Goal: Transaction & Acquisition: Purchase product/service

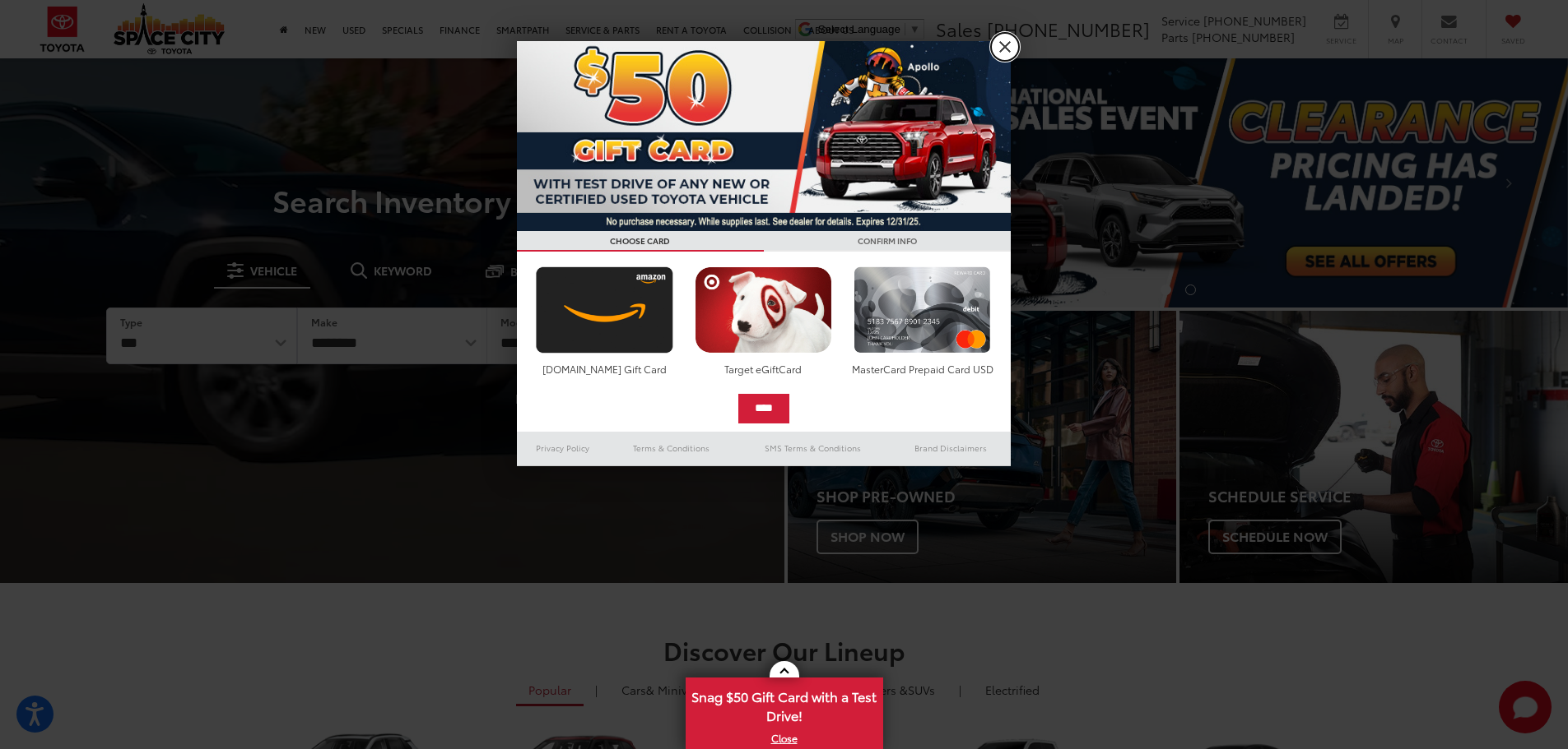
click at [1003, 43] on link "X" at bounding box center [1004, 47] width 28 height 28
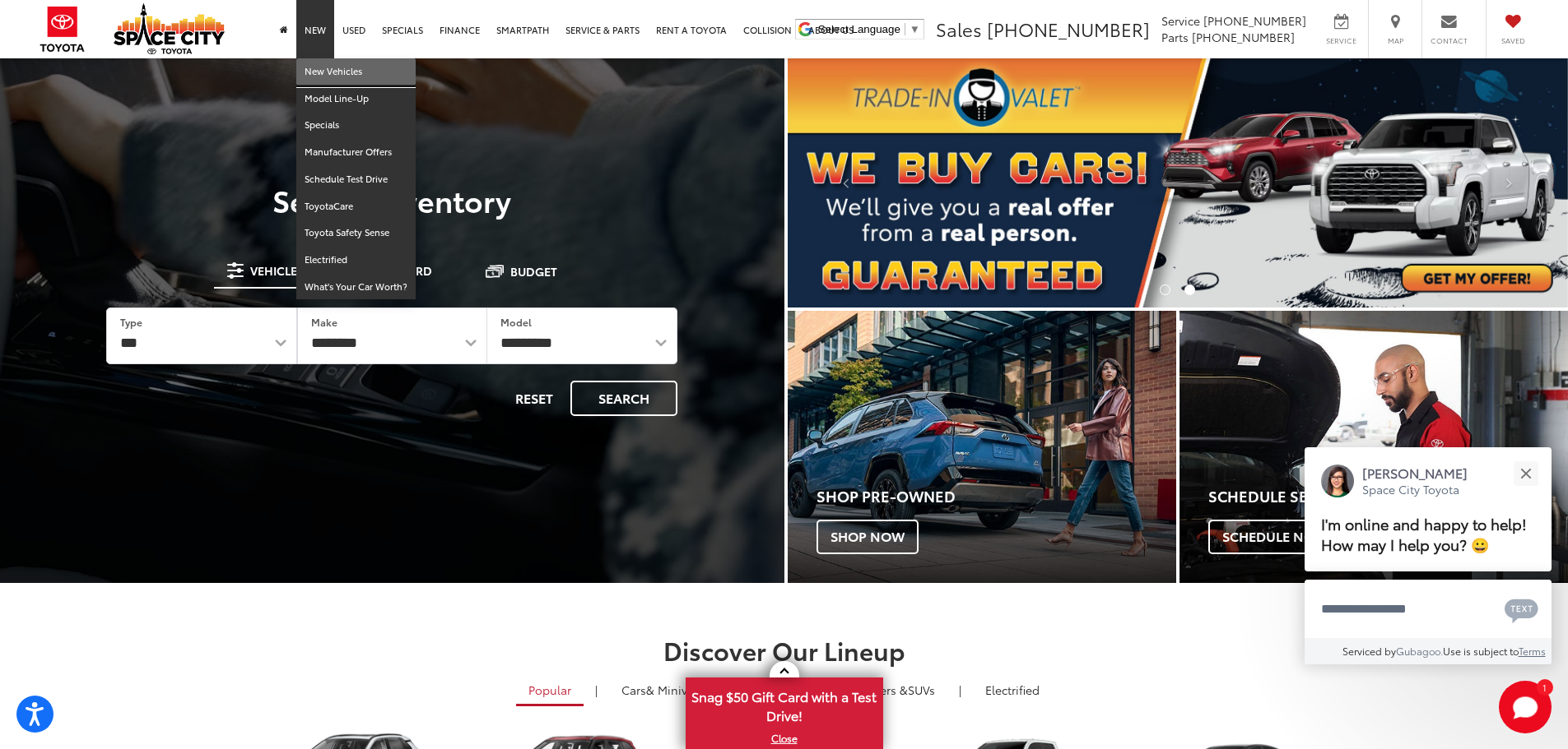
click at [322, 73] on link "New Vehicles" at bounding box center [356, 72] width 119 height 27
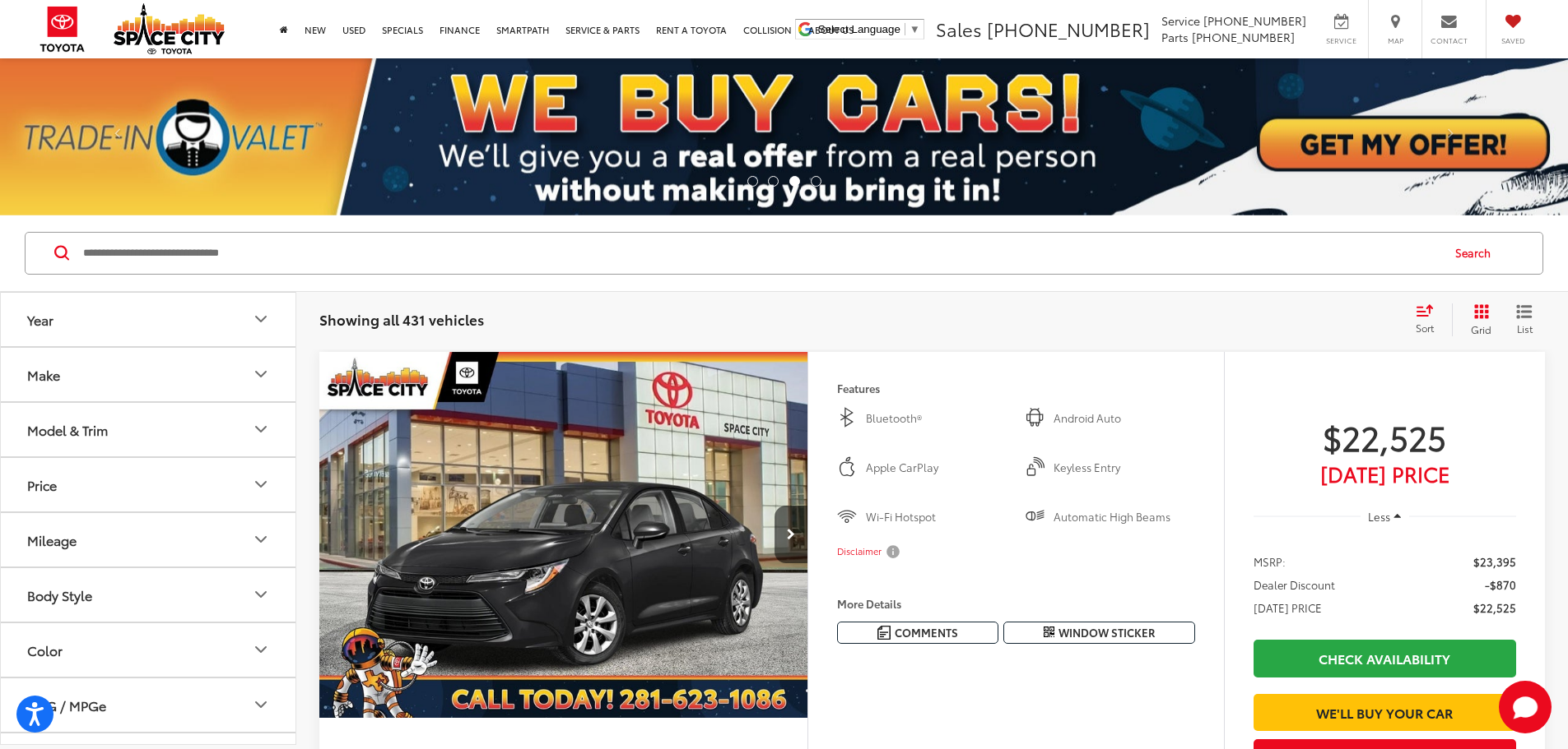
click at [107, 438] on div "Model & Trim" at bounding box center [67, 429] width 81 height 15
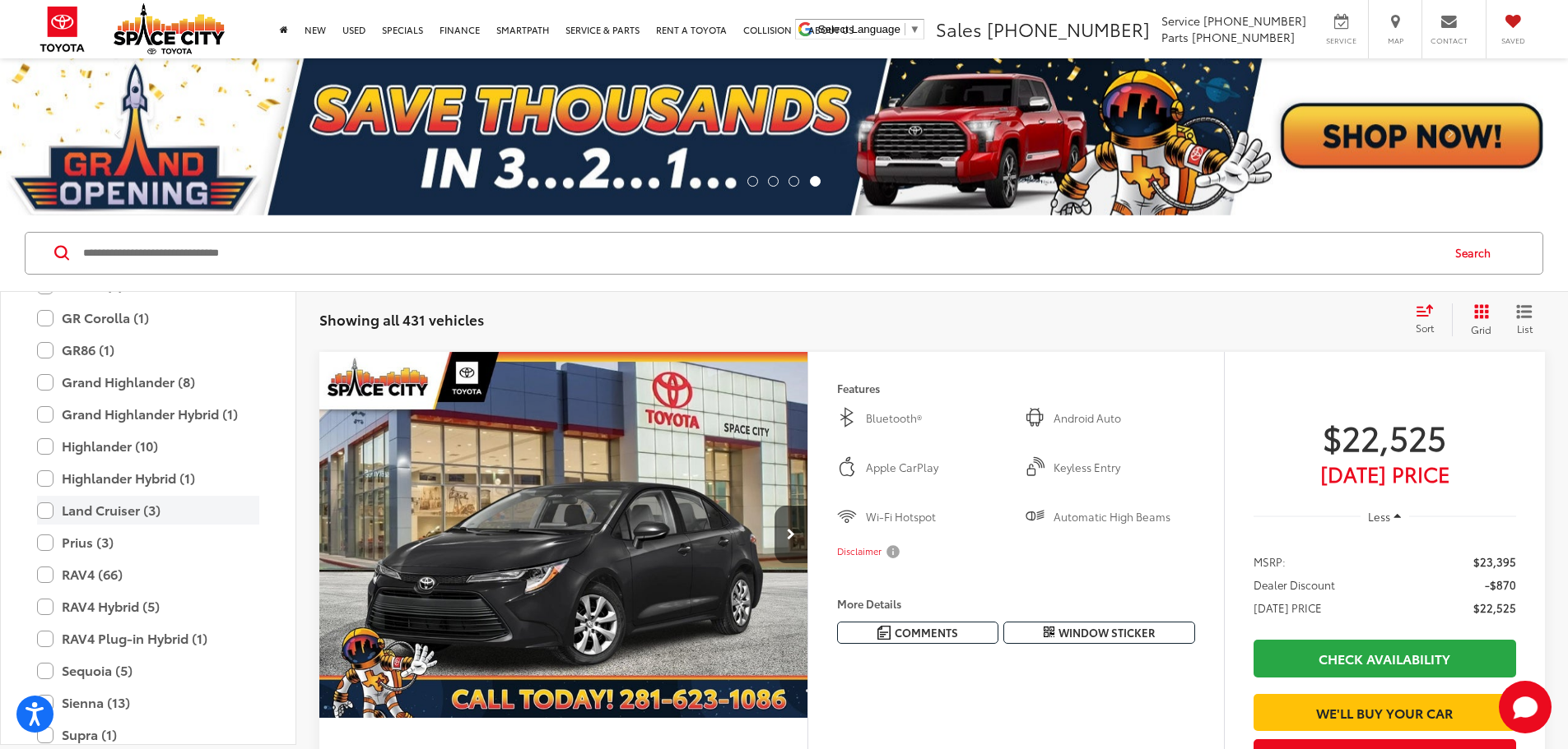
scroll to position [484, 0]
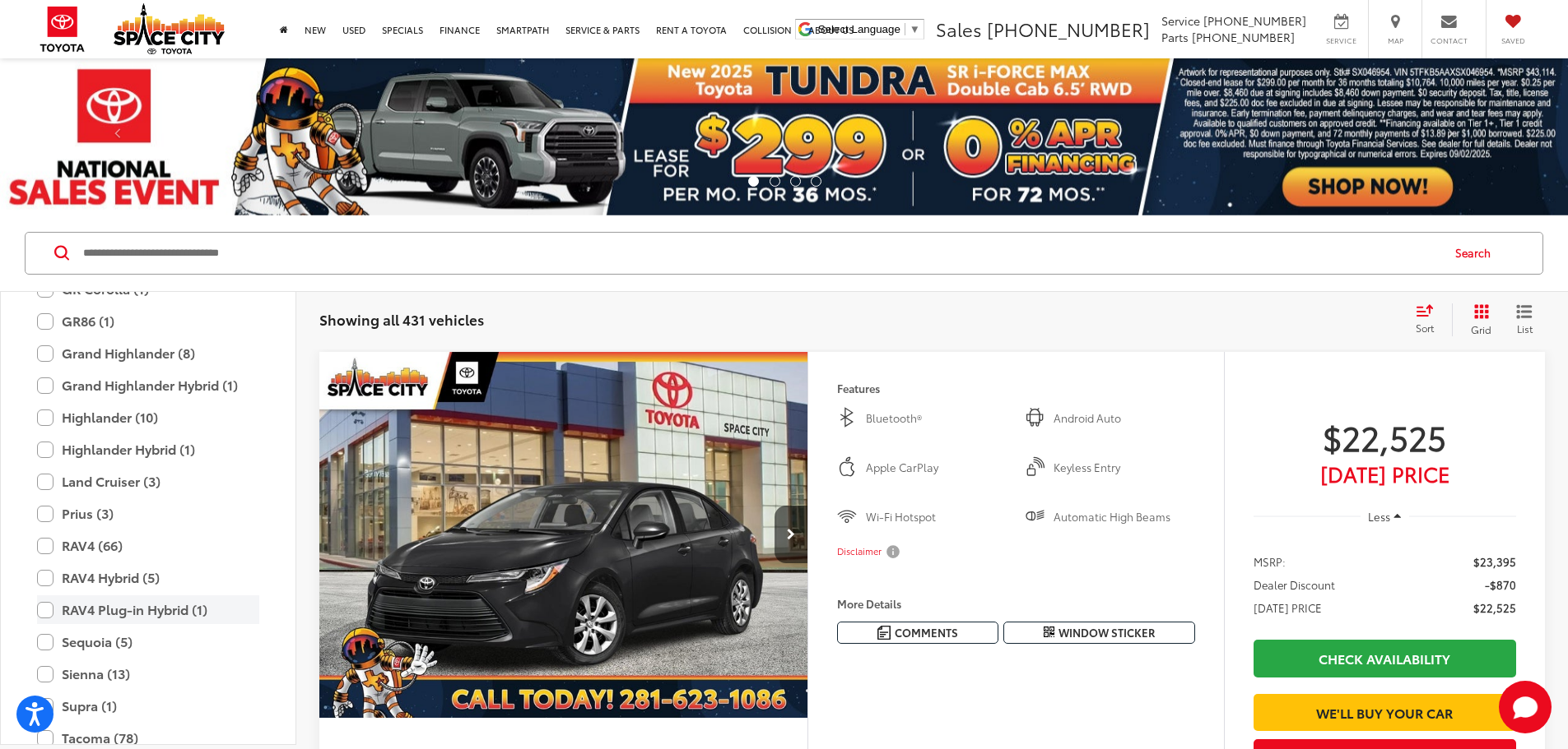
click at [46, 609] on label "RAV4 Plug-in Hybrid (1)" at bounding box center [148, 610] width 223 height 29
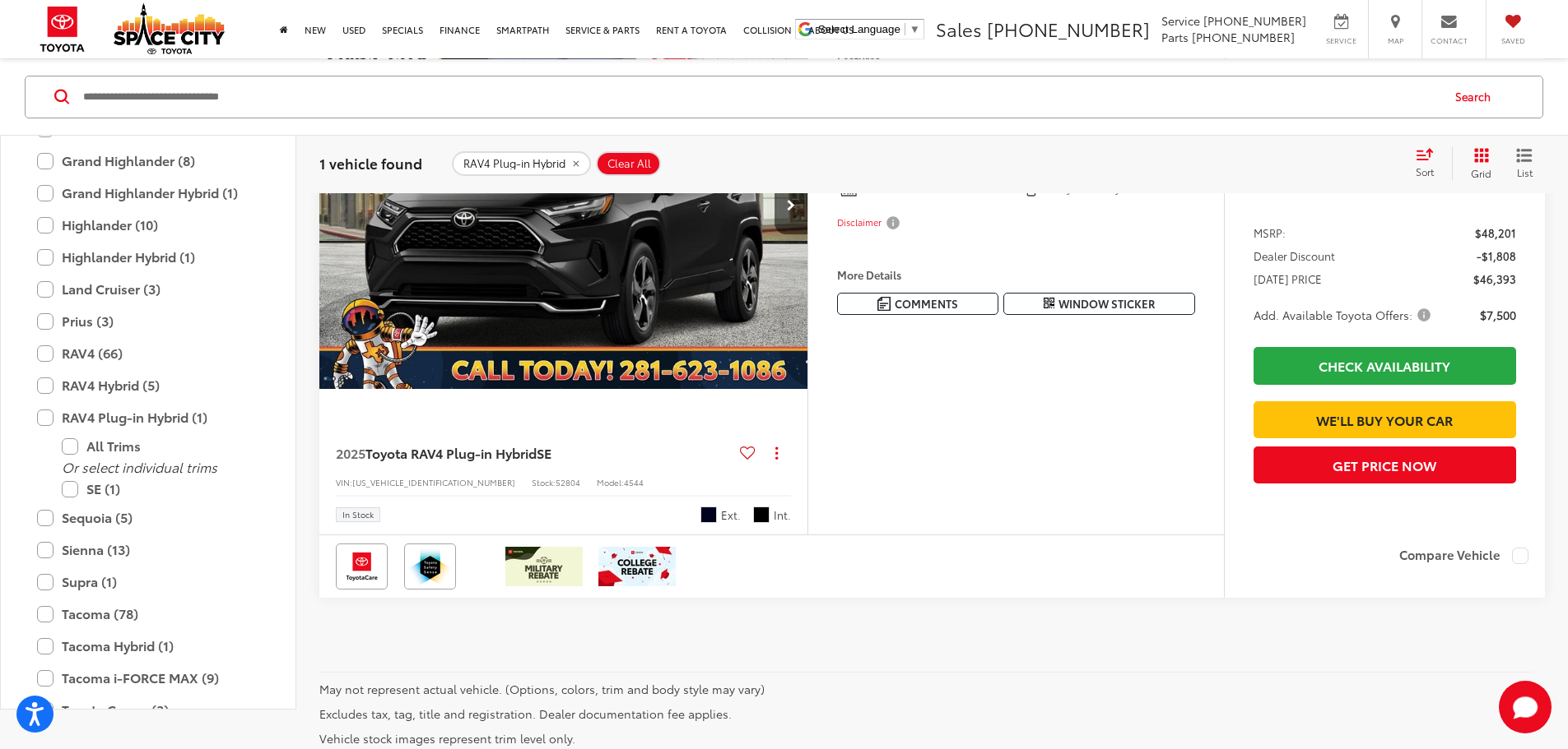
scroll to position [164, 0]
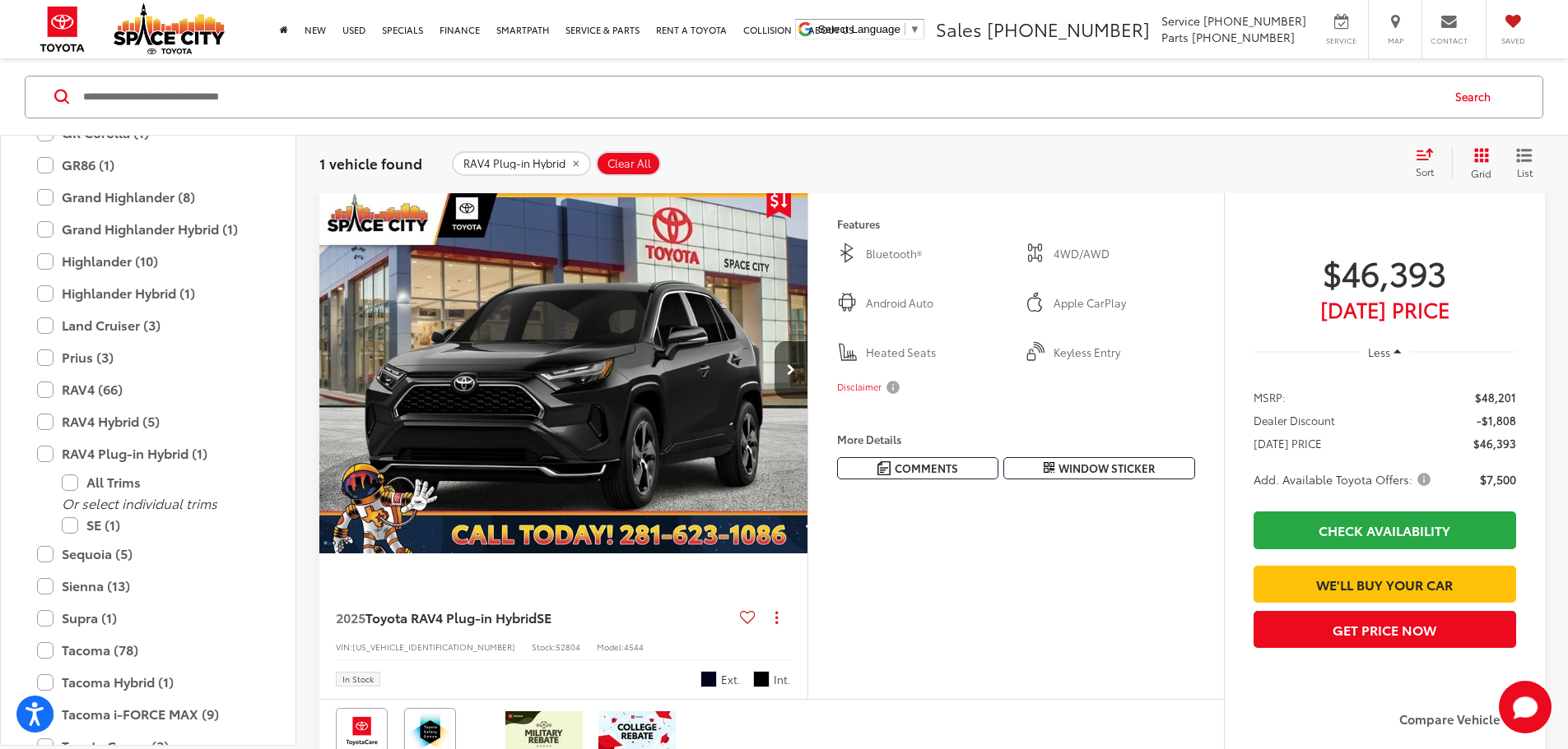
click at [0, 0] on button "More..." at bounding box center [0, 0] width 0 height 0
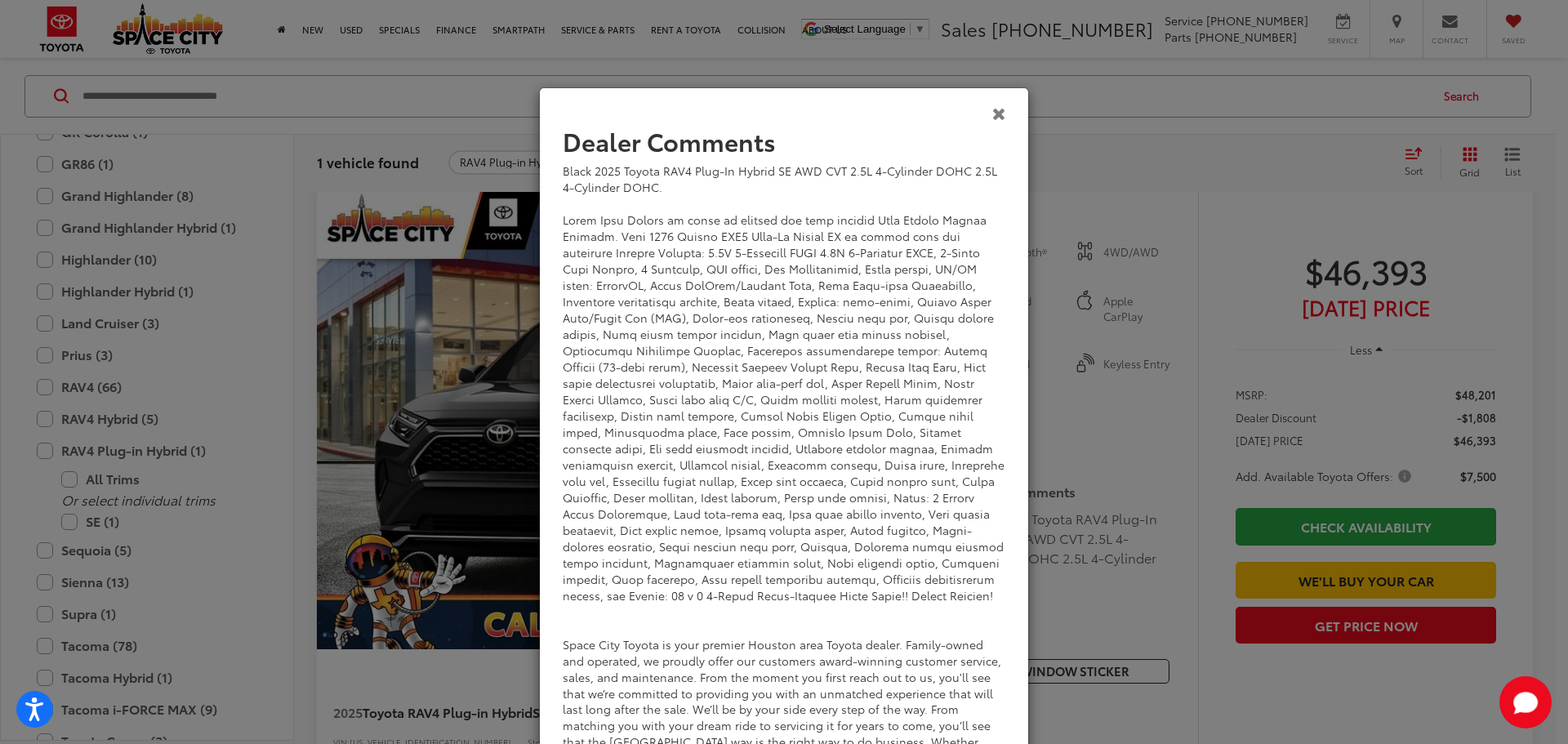
click at [998, 110] on icon "Close" at bounding box center [999, 113] width 14 height 17
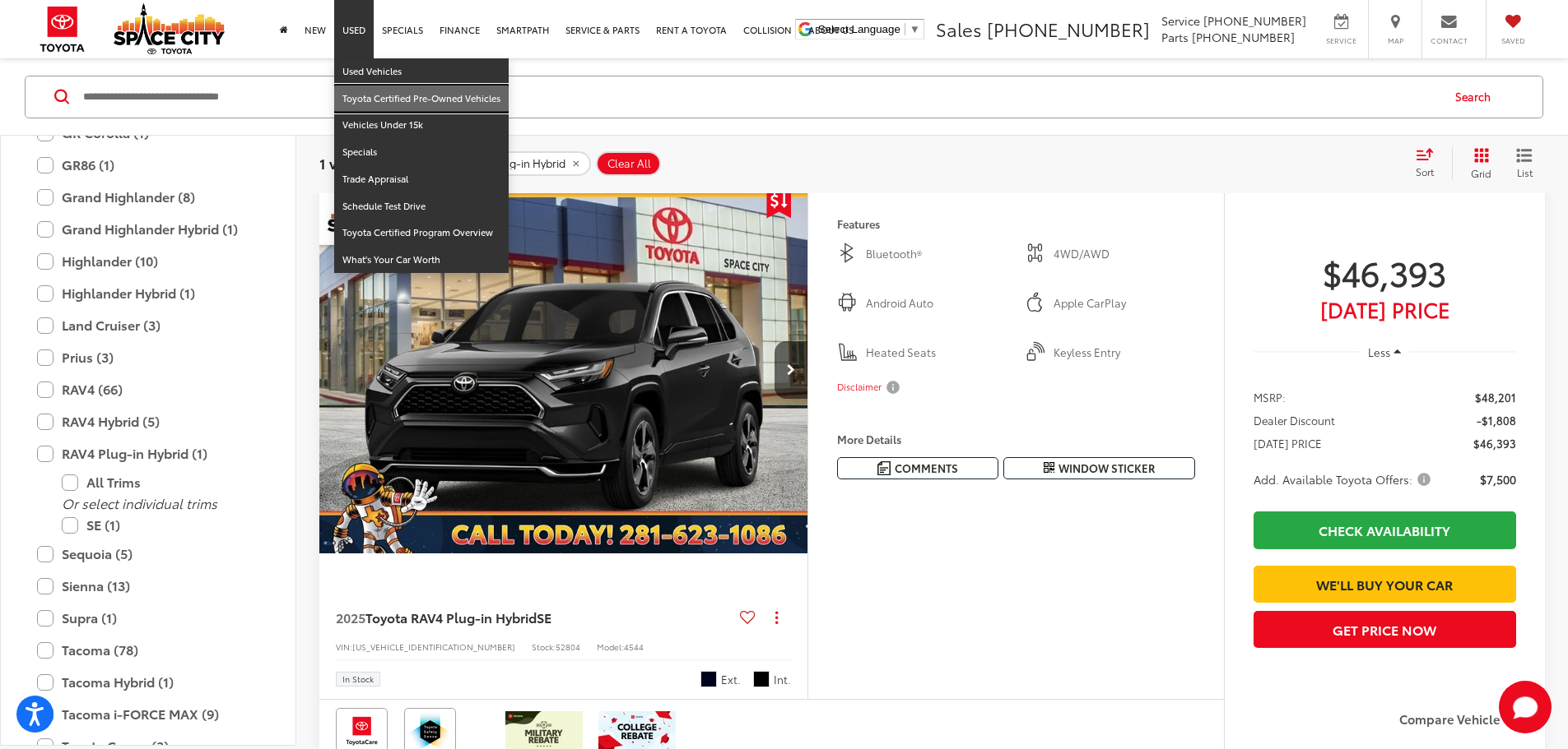
click at [376, 102] on link "Toyota Certified Pre-Owned Vehicles" at bounding box center [421, 99] width 175 height 27
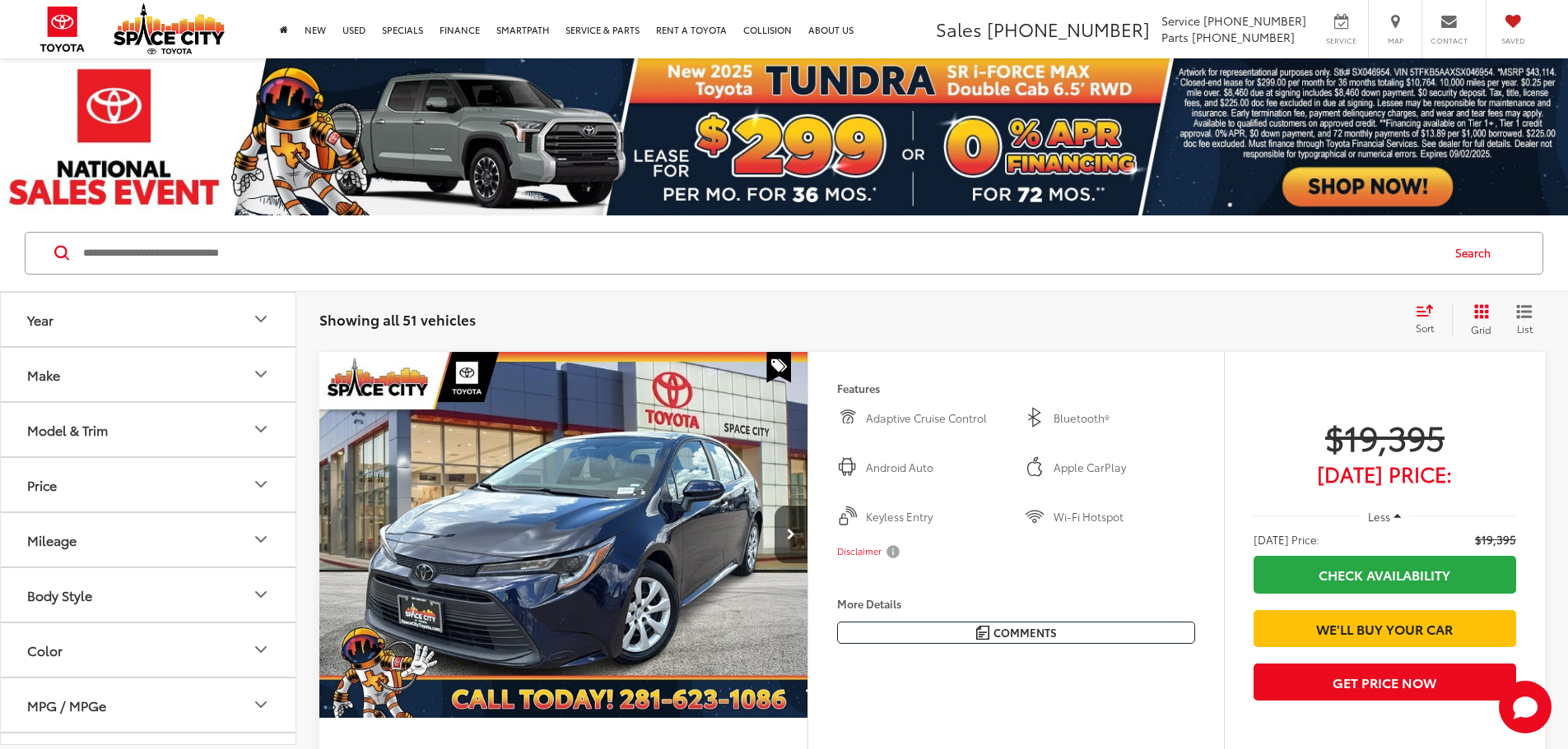
click at [90, 428] on div "Model & Trim" at bounding box center [67, 429] width 81 height 15
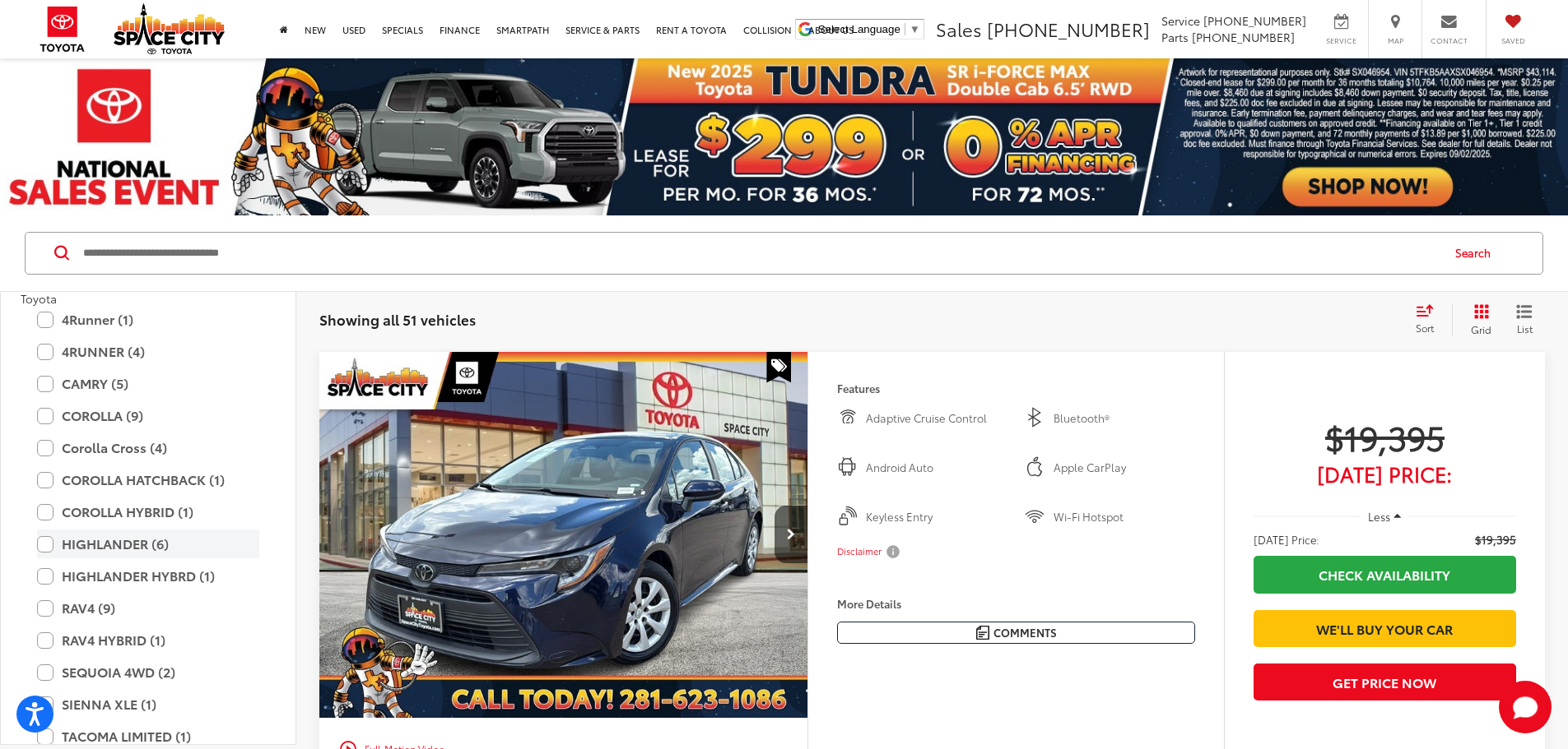
scroll to position [247, 0]
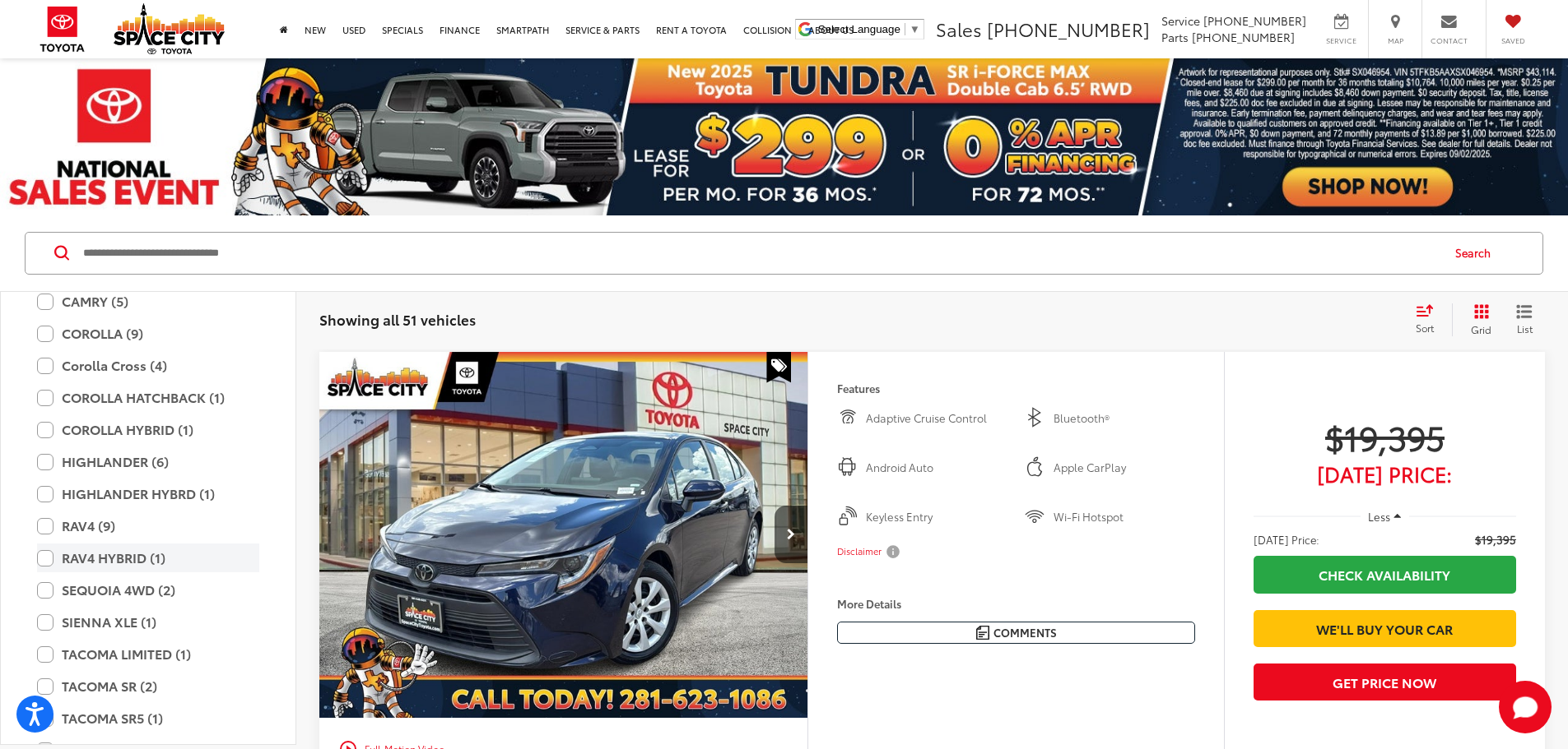
click at [53, 561] on label "RAV4 HYBRID (1)" at bounding box center [148, 558] width 223 height 29
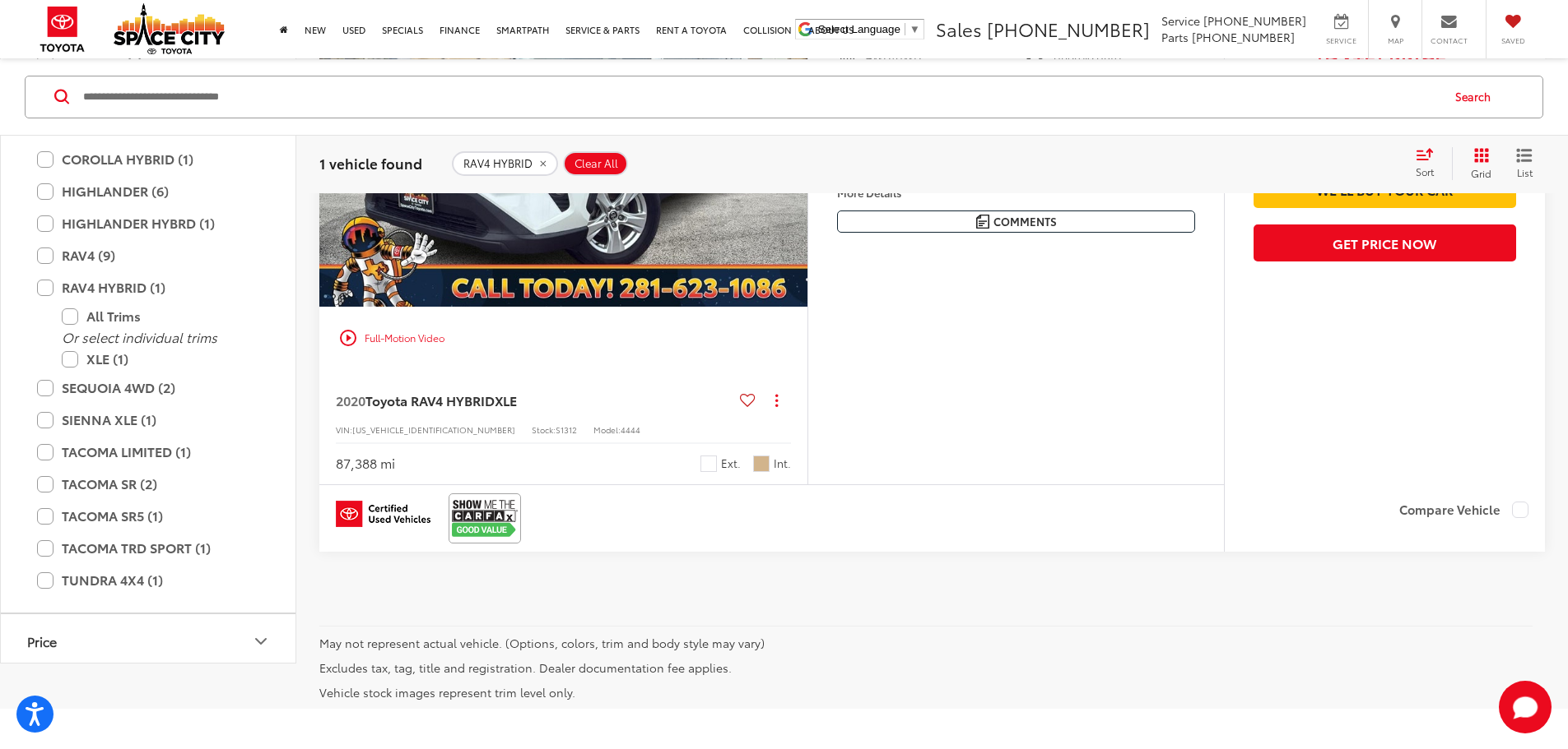
scroll to position [329, 0]
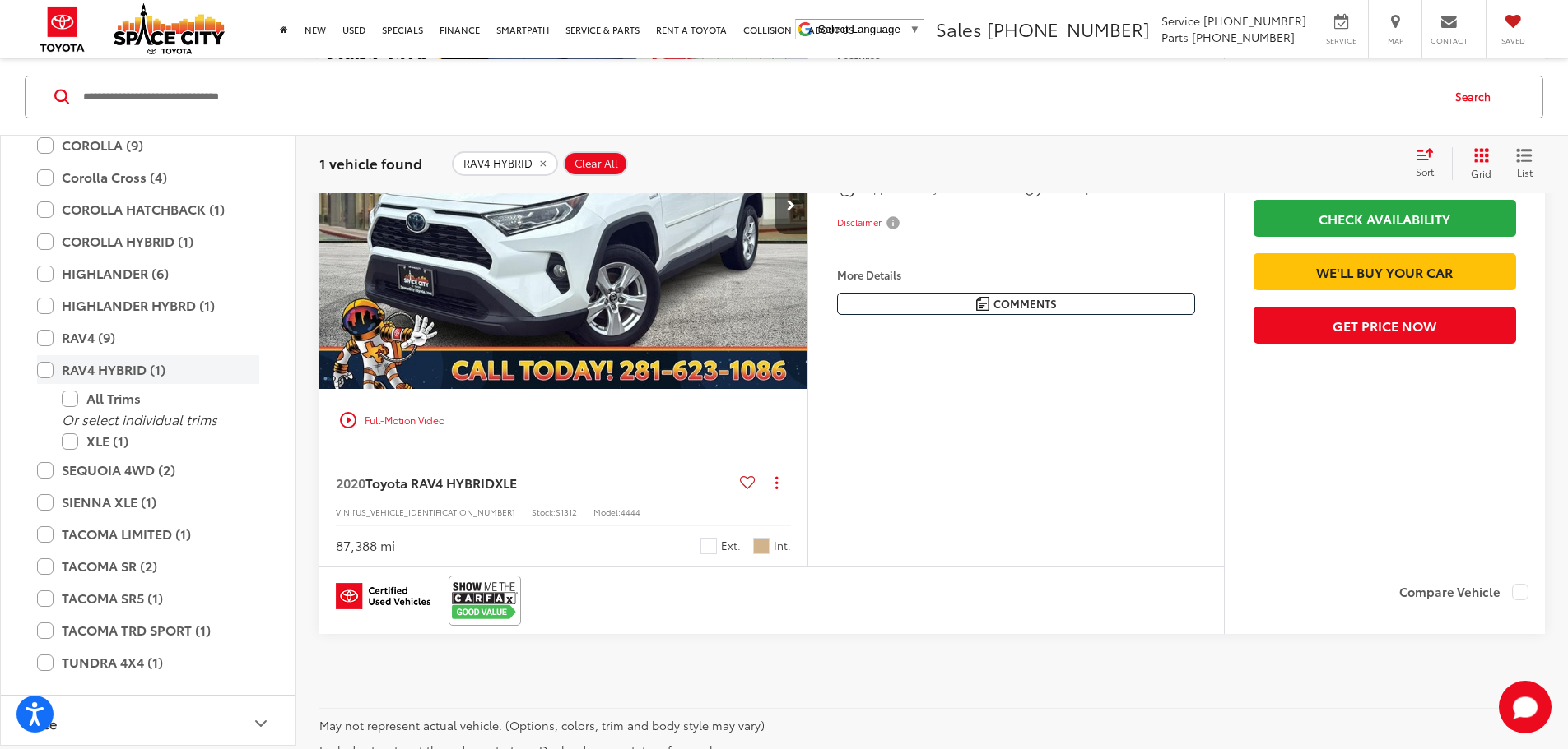
click at [49, 370] on label "RAV4 HYBRID (1)" at bounding box center [148, 370] width 223 height 29
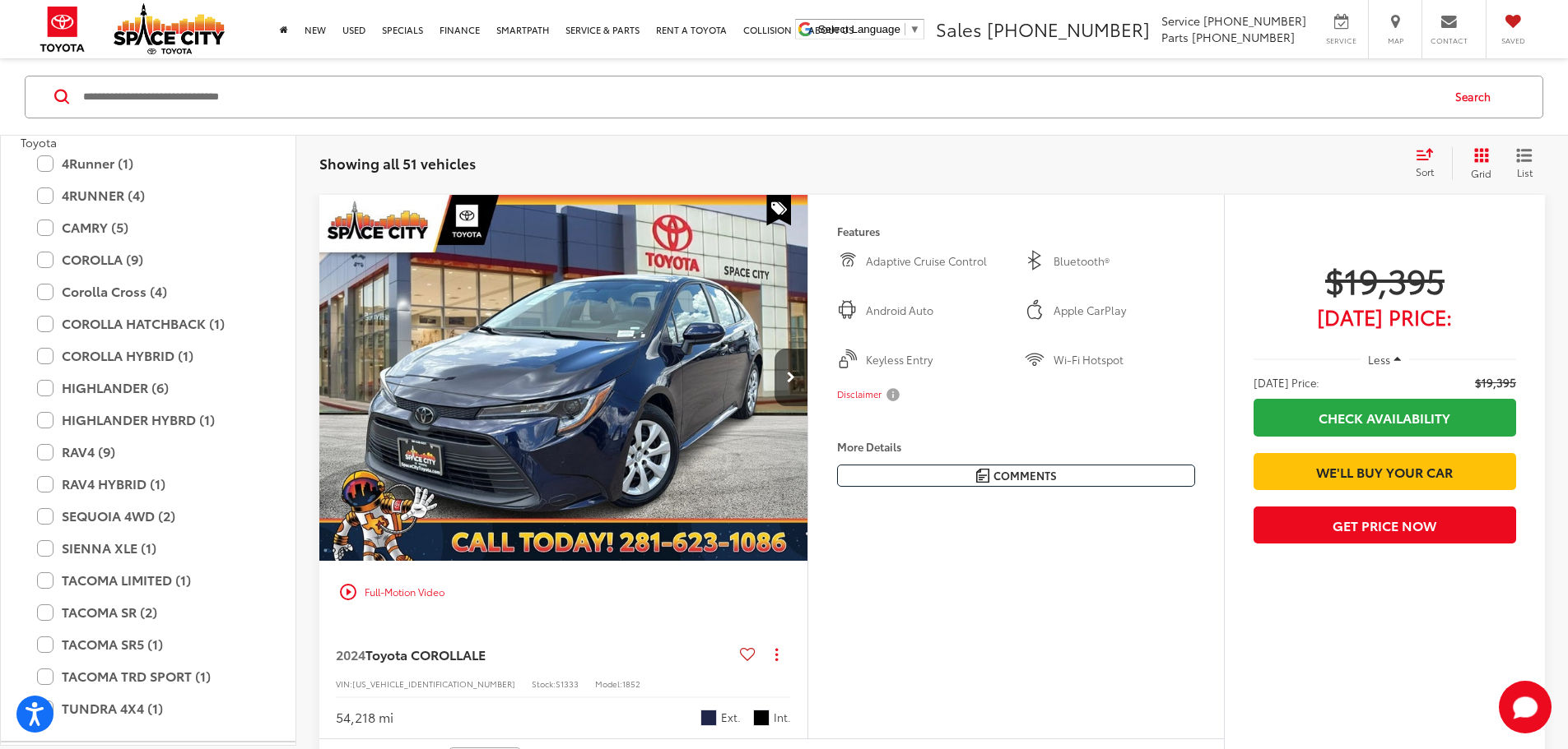
scroll to position [83, 0]
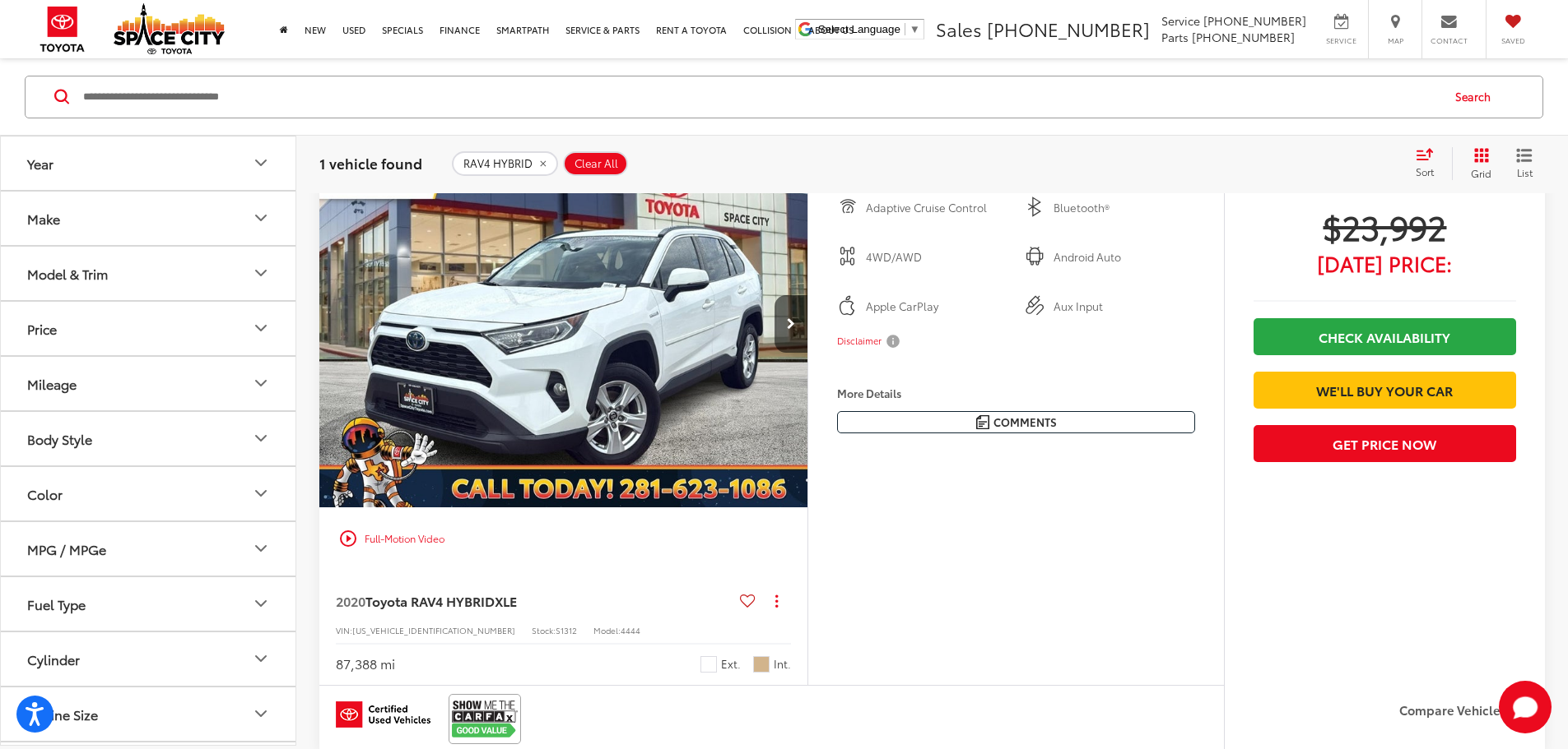
scroll to position [239, 0]
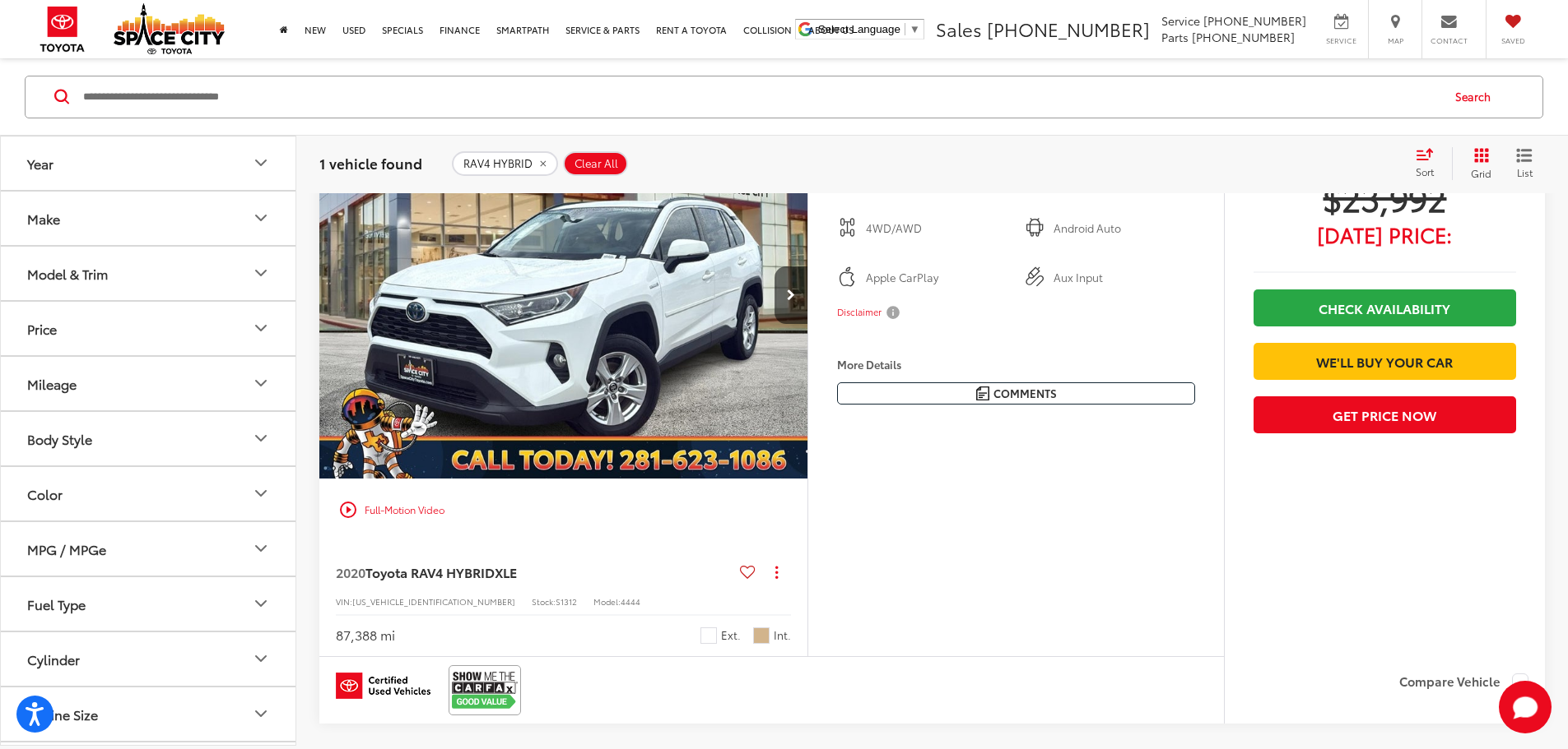
click at [252, 269] on icon "Model & Trim" at bounding box center [260, 273] width 20 height 20
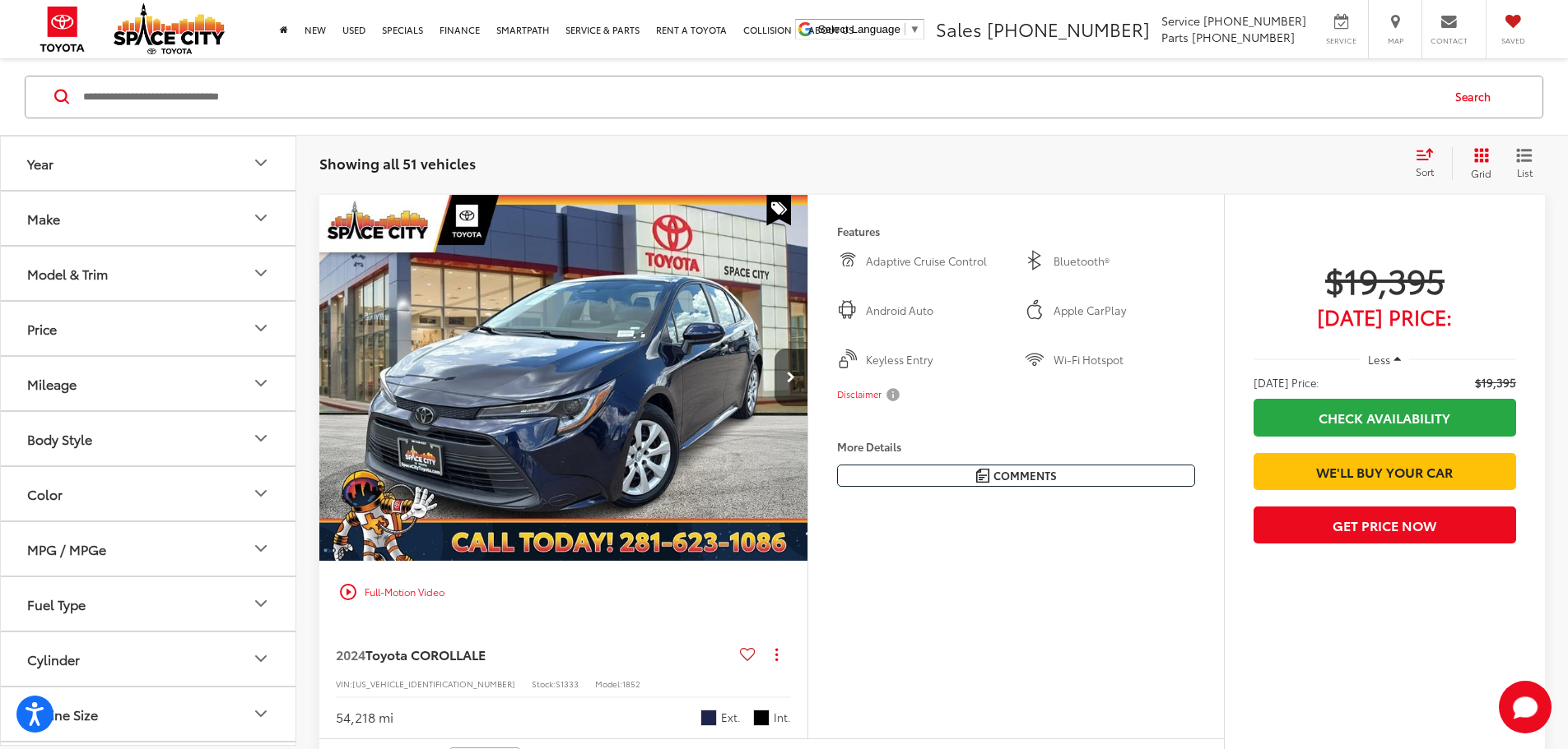
click at [80, 269] on div "Model & Trim" at bounding box center [67, 273] width 81 height 15
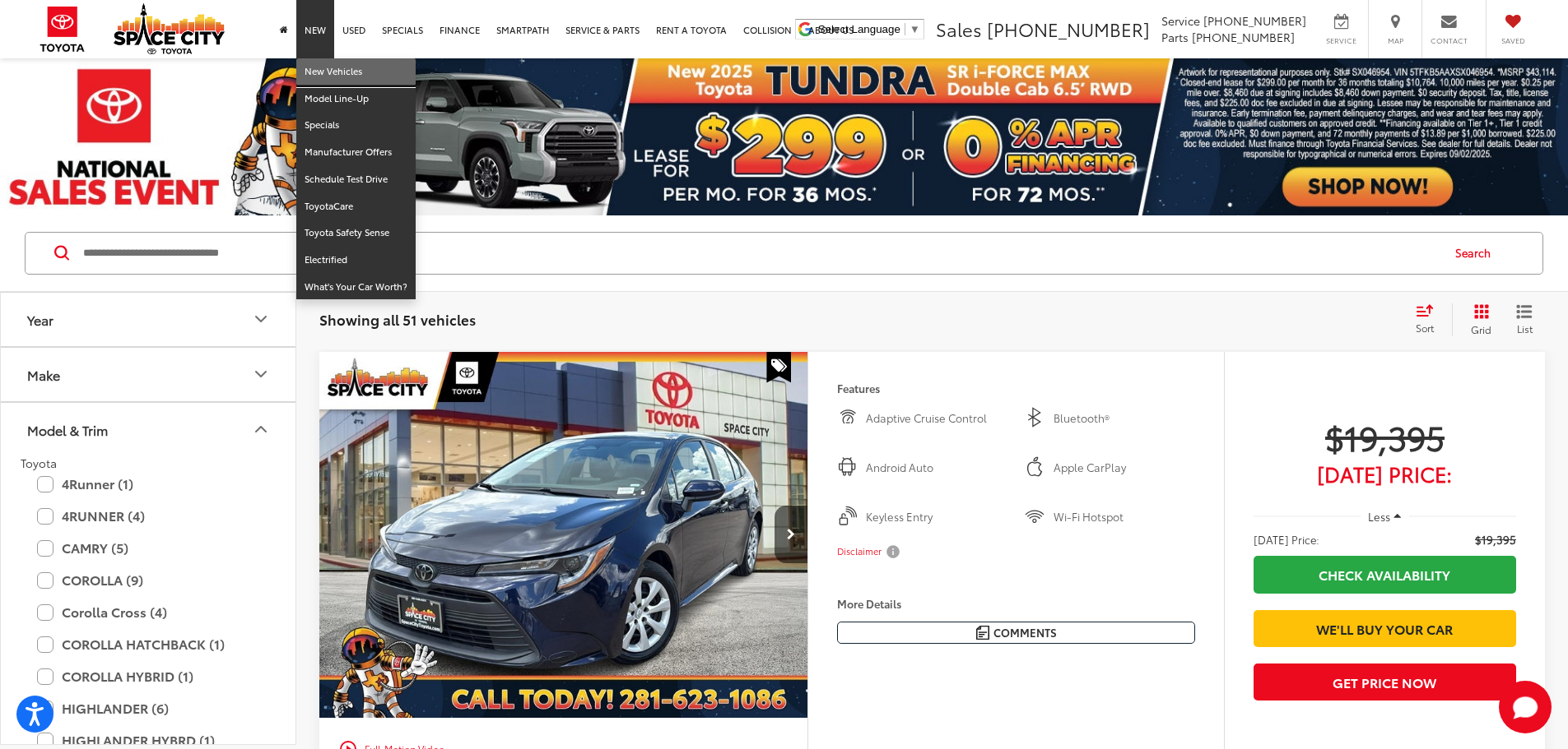
click at [318, 76] on link "New Vehicles" at bounding box center [356, 72] width 119 height 27
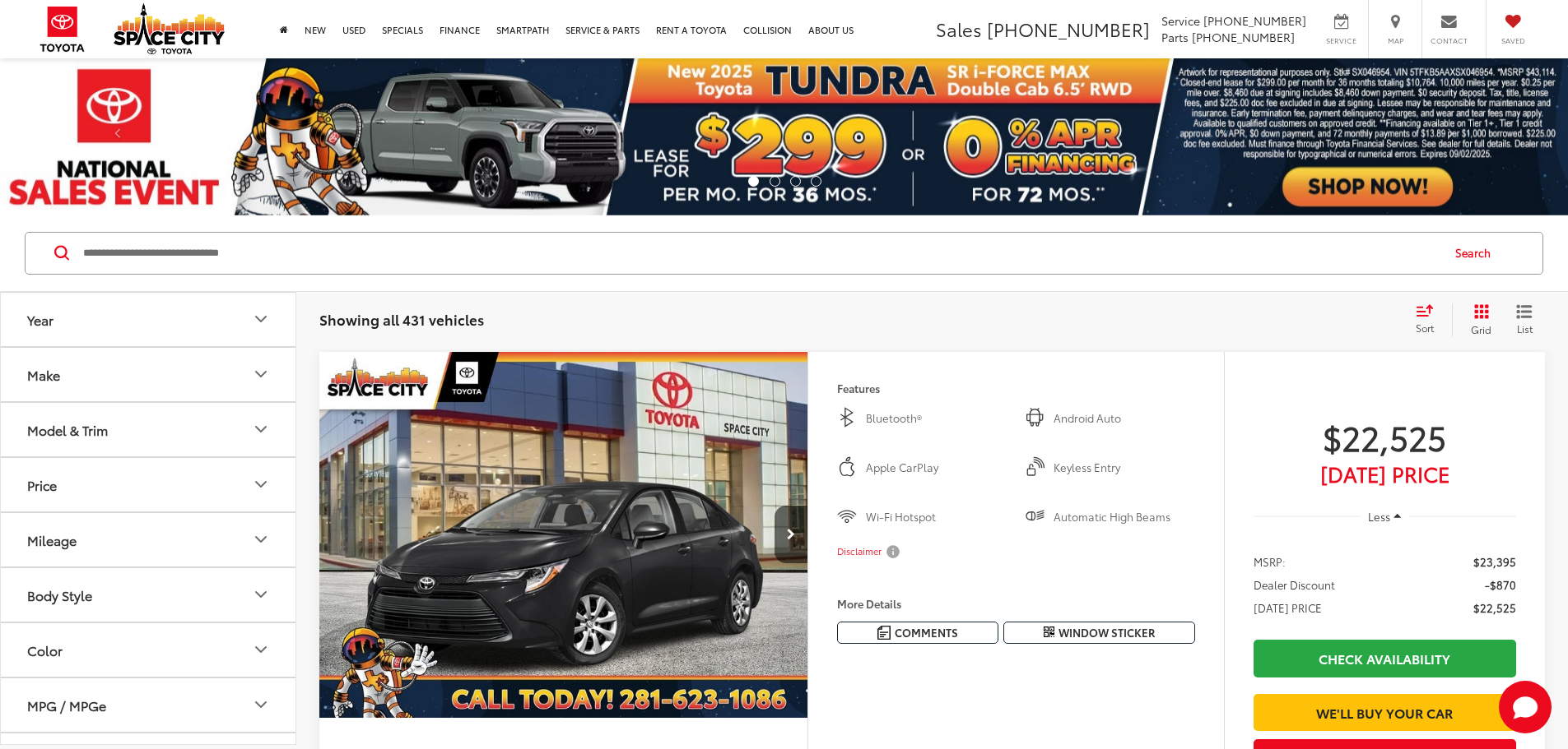
click at [107, 430] on div "Model & Trim" at bounding box center [67, 429] width 81 height 15
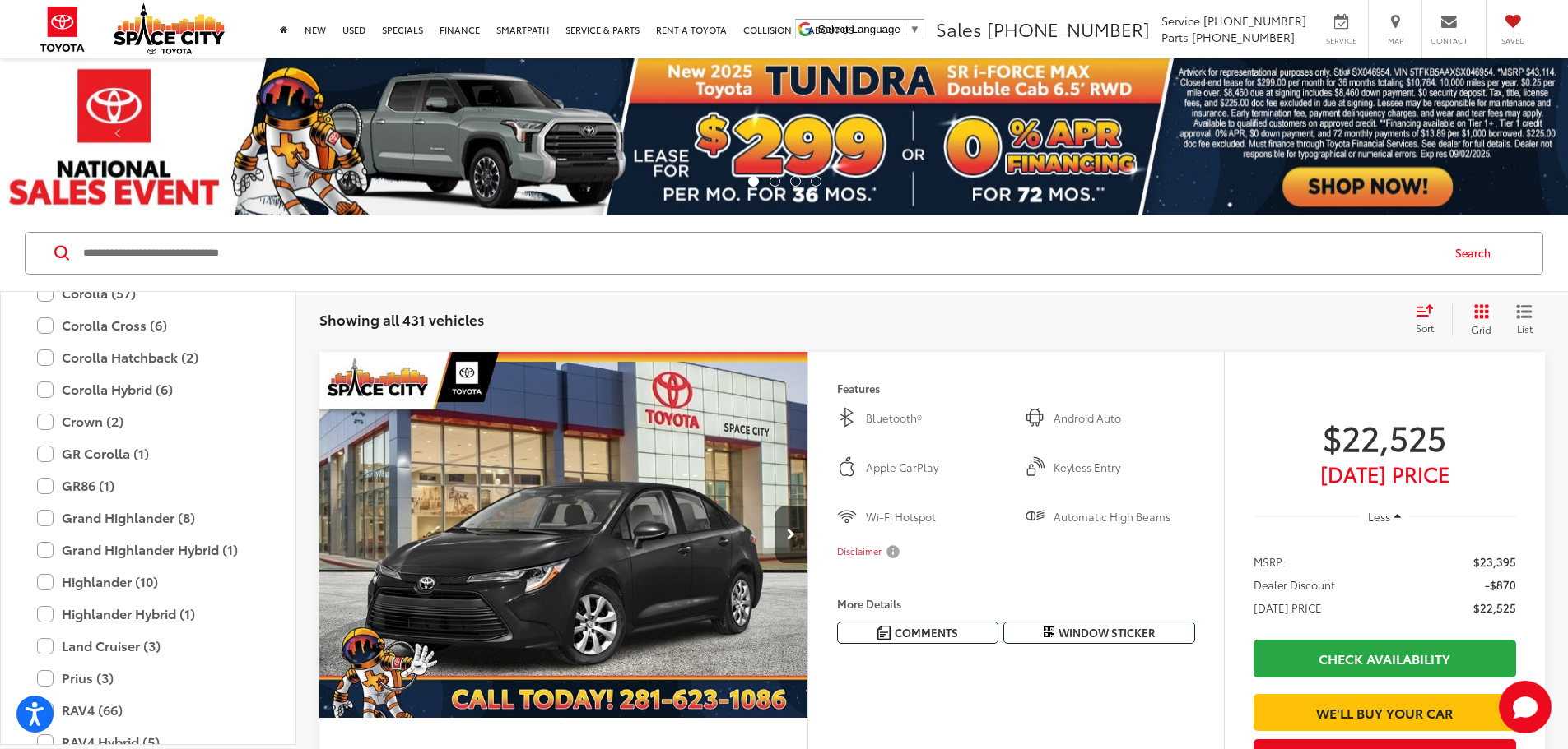
scroll to position [401, 0]
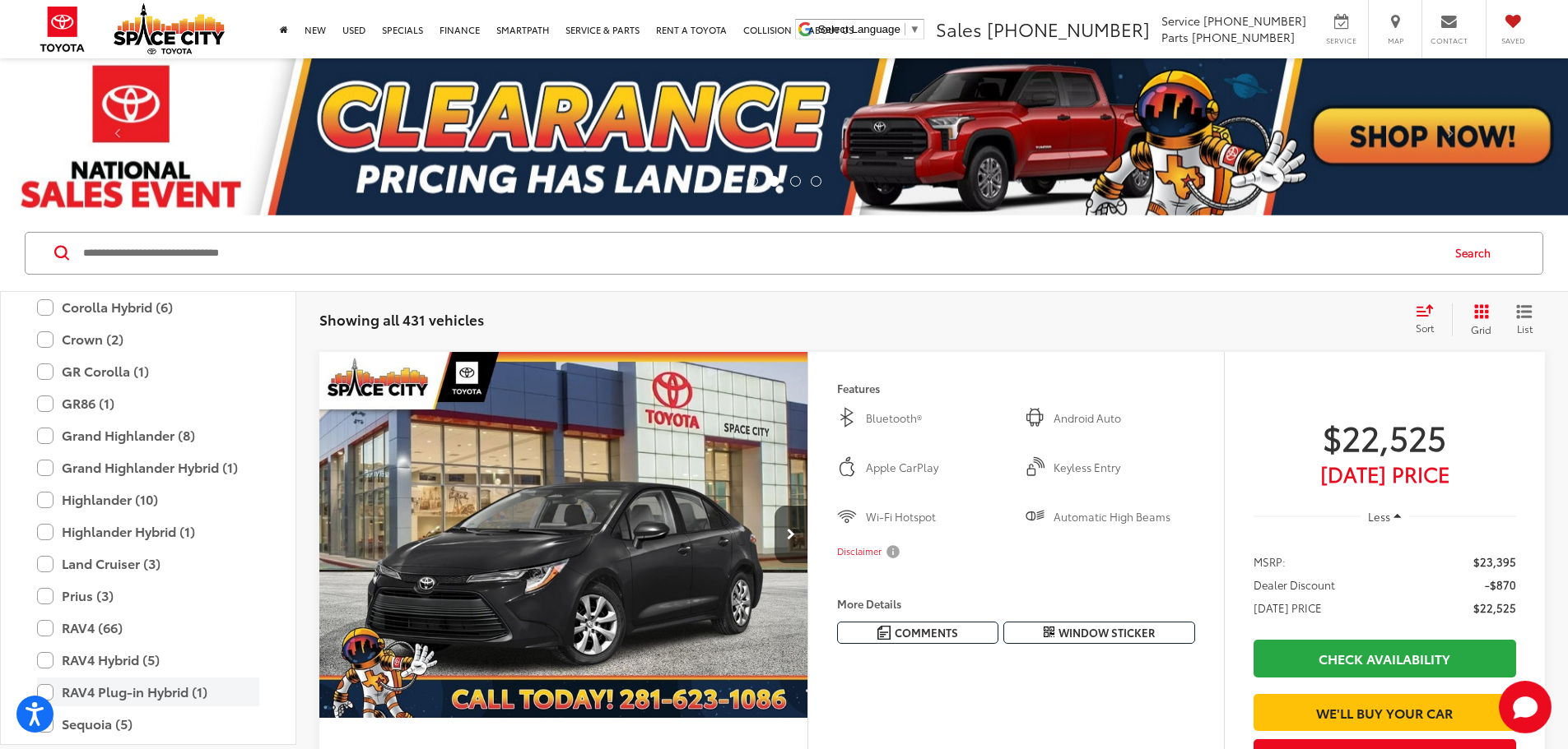
click at [59, 690] on label "RAV4 Plug-in Hybrid (1)" at bounding box center [148, 692] width 223 height 29
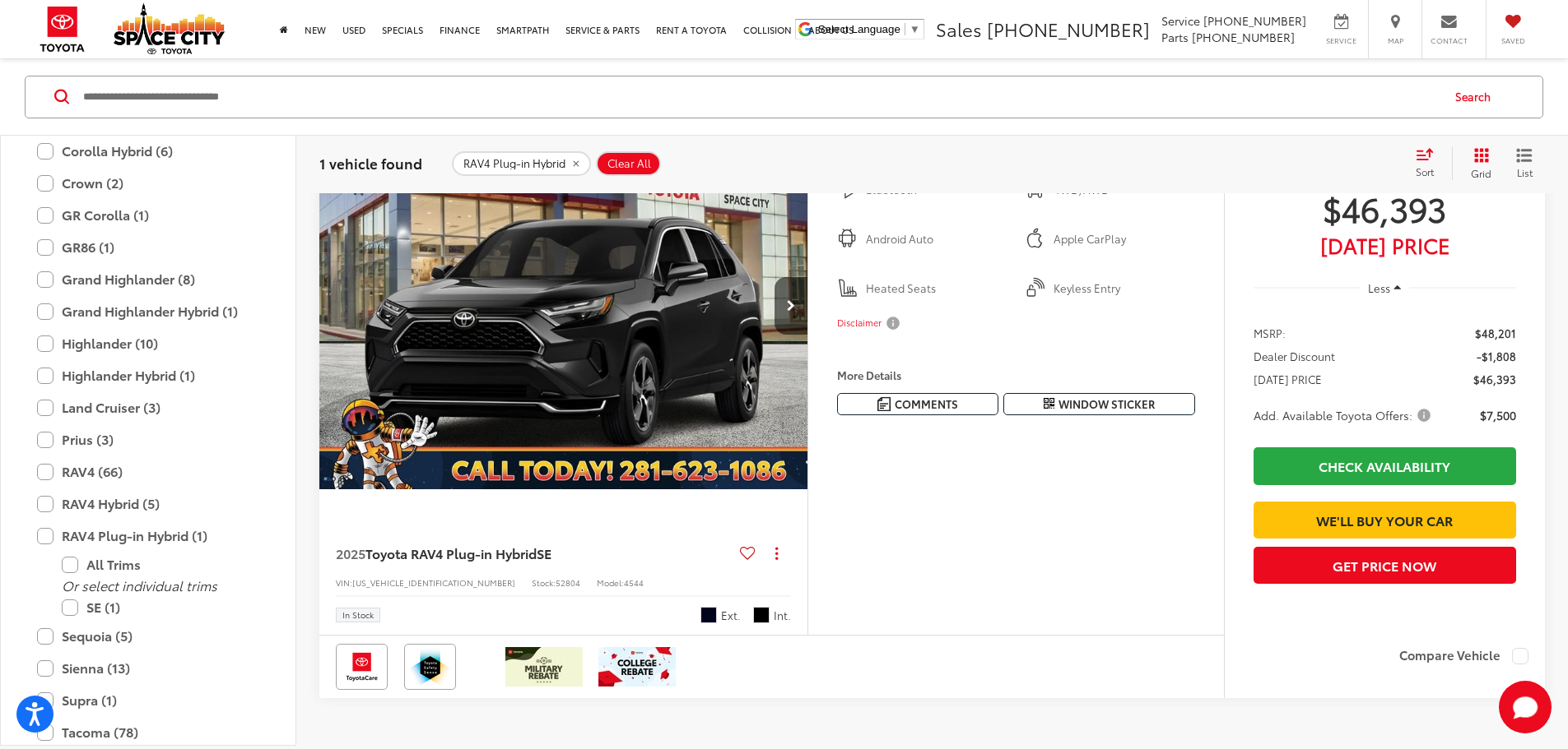
scroll to position [247, 0]
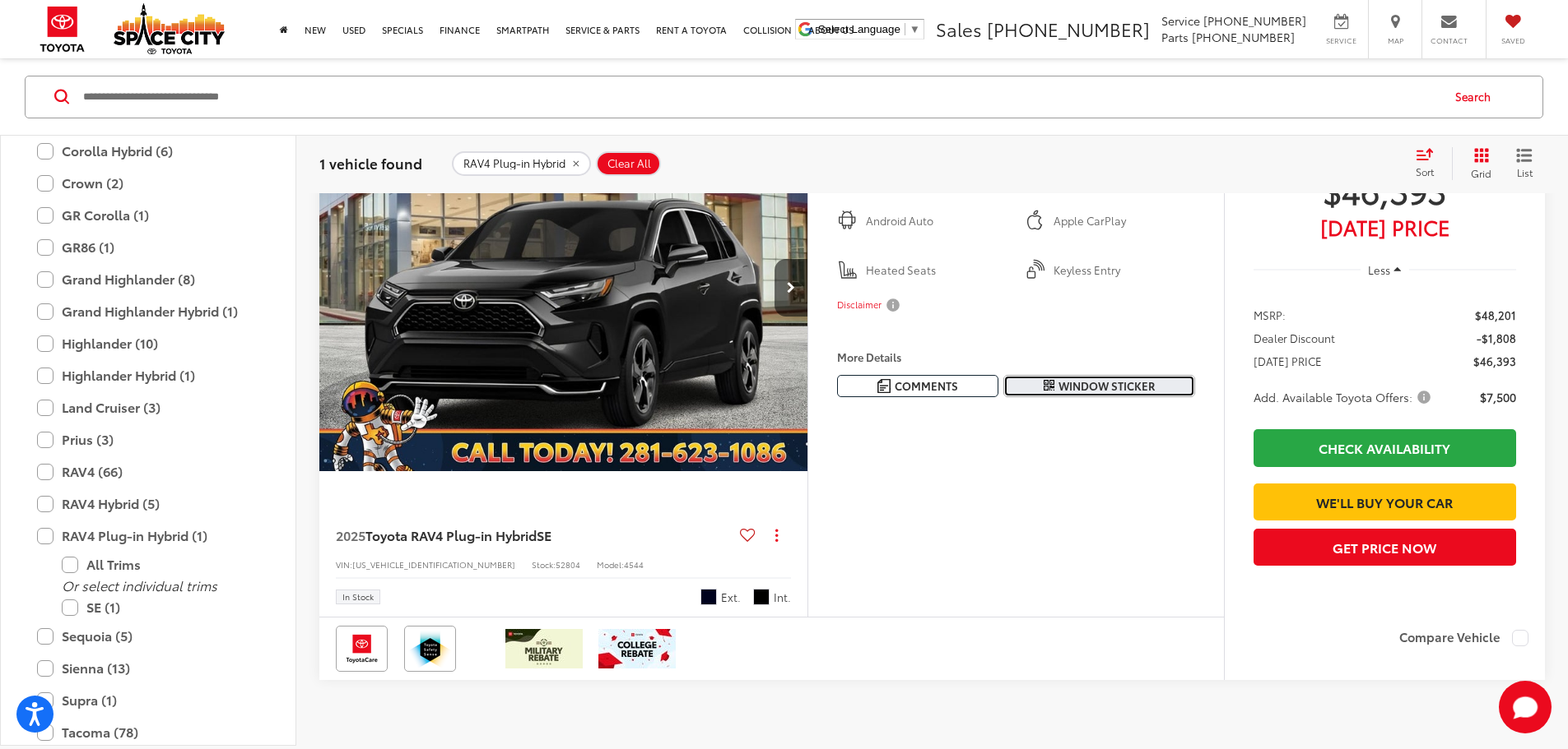
click at [1083, 394] on span "Window Sticker" at bounding box center [1106, 386] width 96 height 15
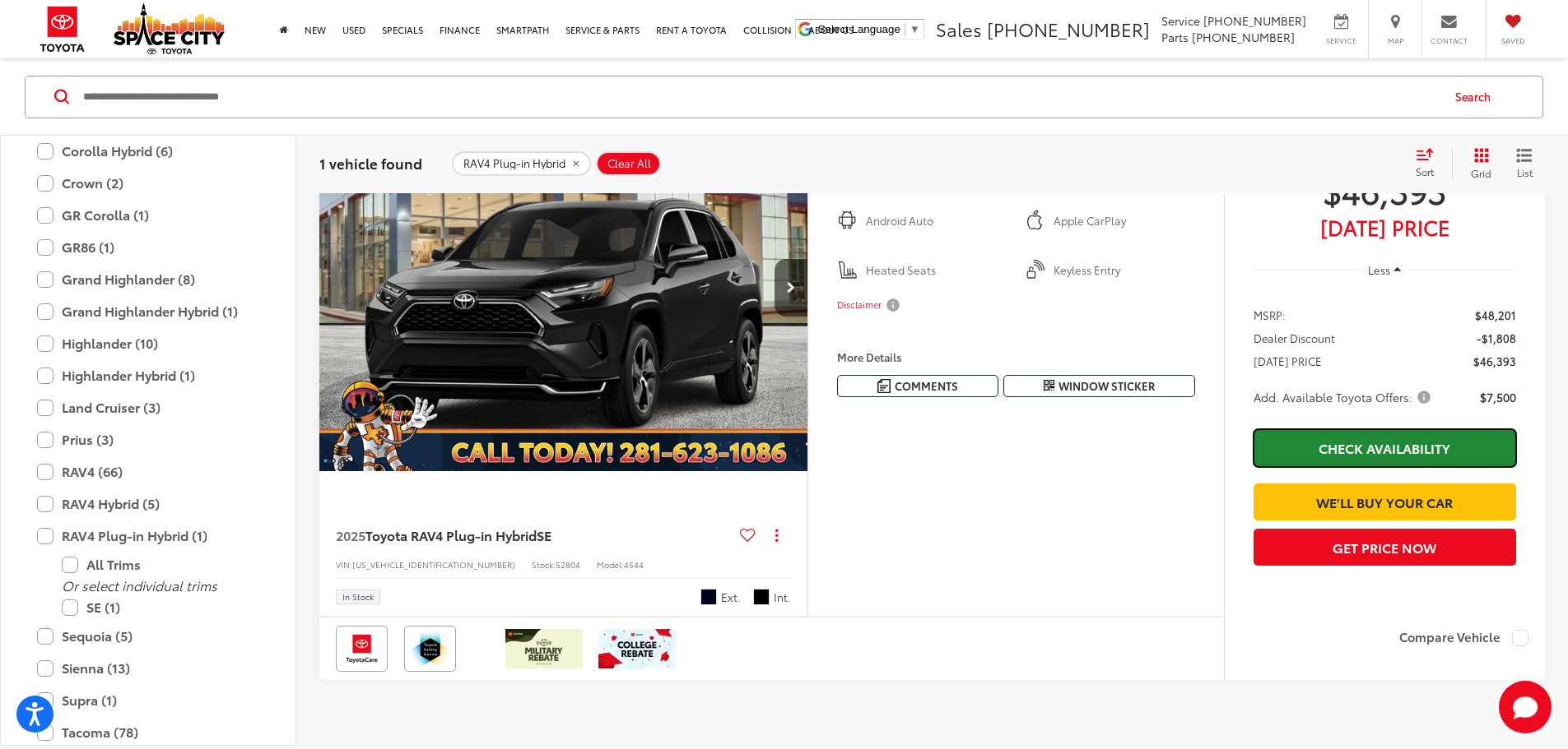
click at [1355, 449] on link "Check Availability" at bounding box center [1385, 447] width 263 height 37
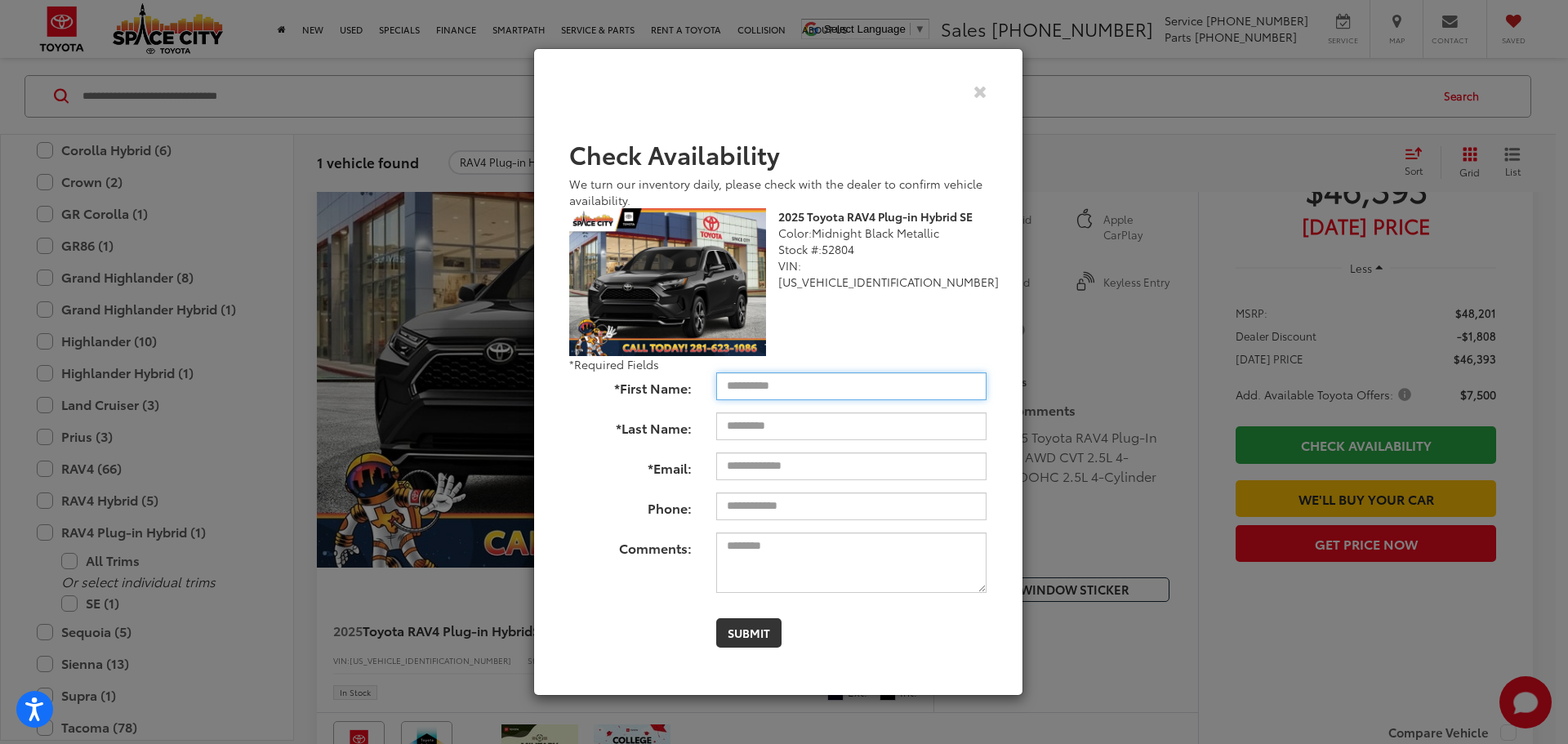
click at [740, 387] on input "*First Name:" at bounding box center [852, 386] width 271 height 28
click at [1065, 338] on div "Check Availability We turn our inventory daily, please check with the dealer to…" at bounding box center [784, 372] width 1568 height 744
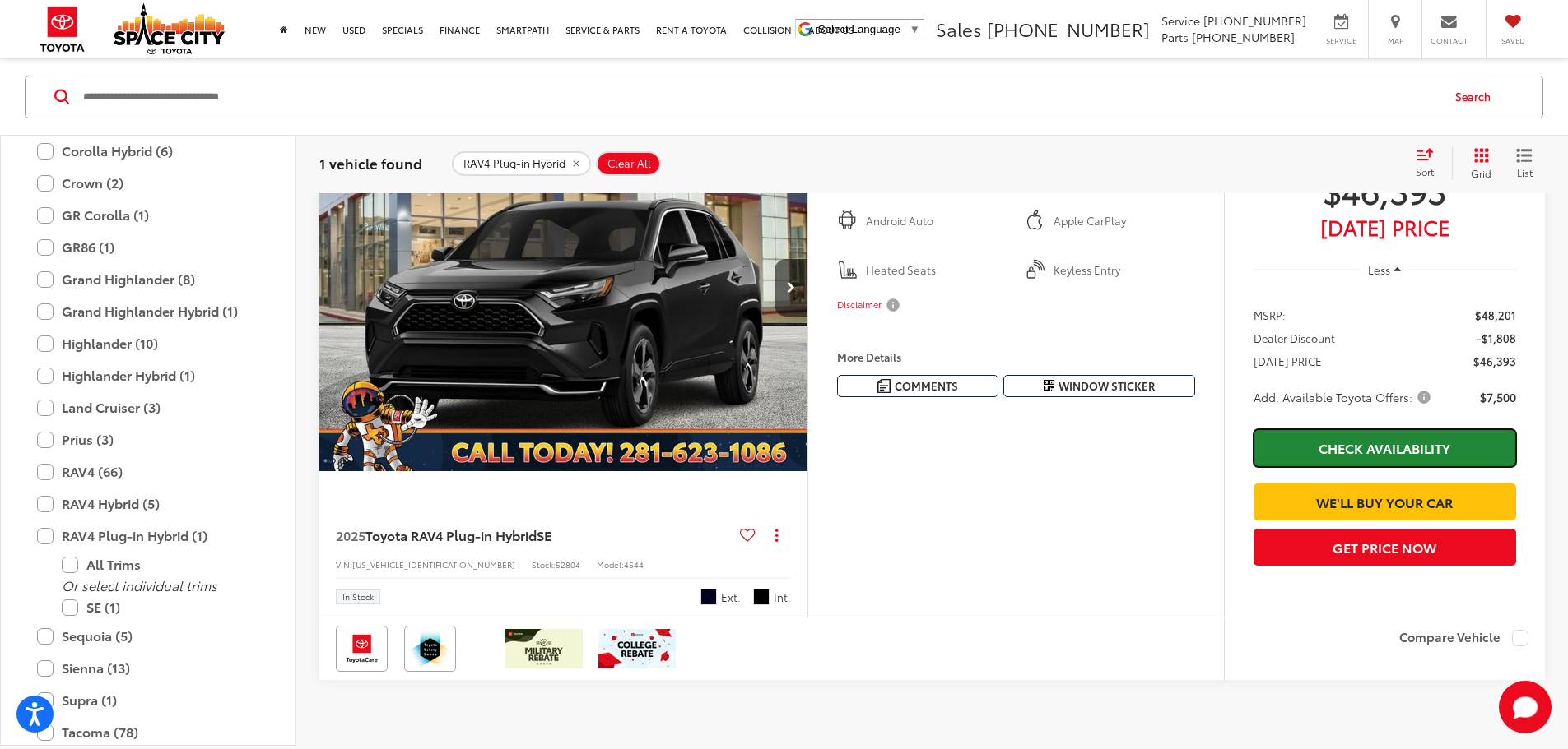
click at [1345, 444] on link "Check Availability" at bounding box center [1385, 447] width 263 height 37
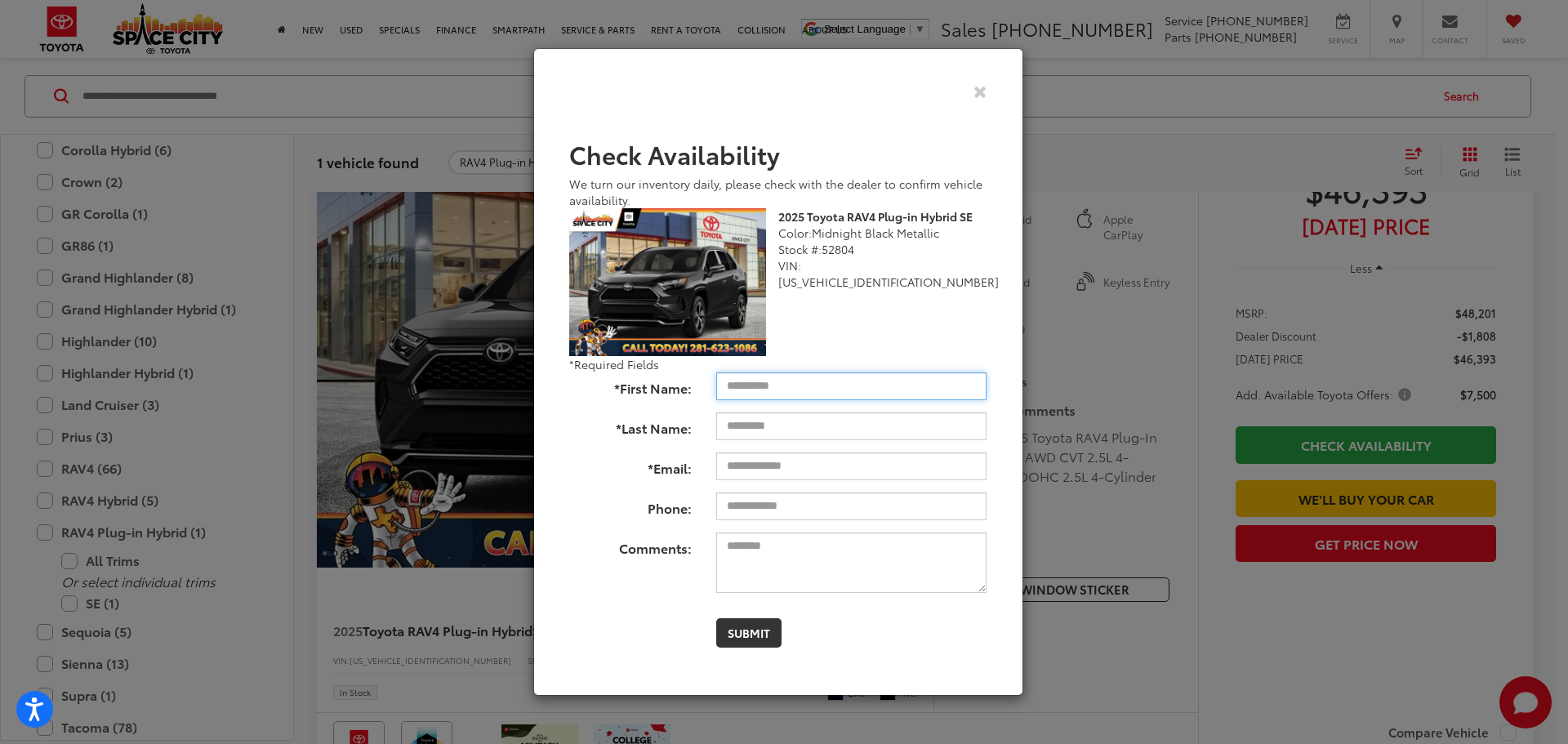
click at [817, 379] on input "*First Name:" at bounding box center [852, 386] width 271 height 28
type input "****"
click at [813, 429] on input "*Last Name:" at bounding box center [852, 426] width 271 height 28
type input "********"
click at [818, 471] on input "*Email:" at bounding box center [852, 466] width 271 height 28
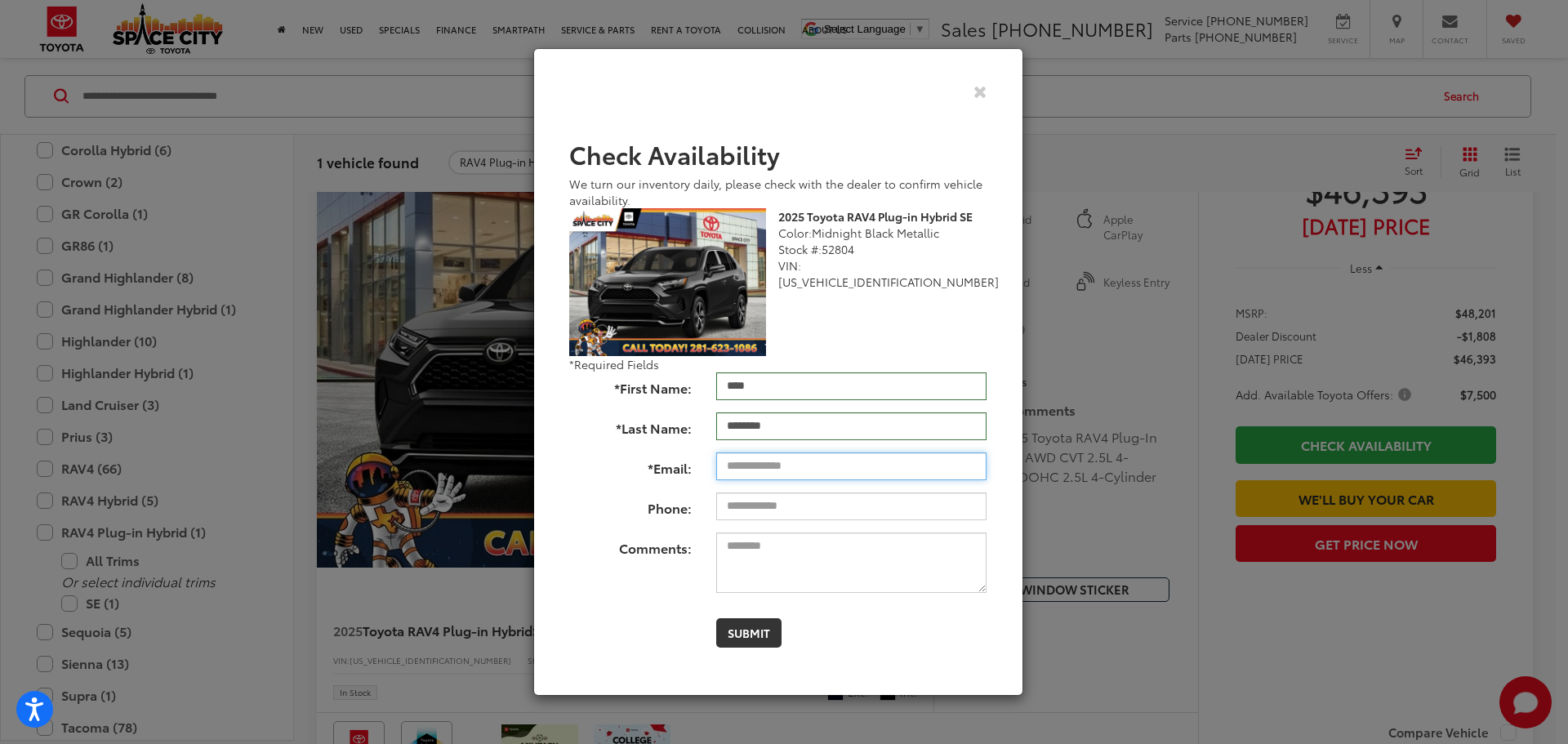
type input "**********"
click at [826, 510] on input "Phone:" at bounding box center [852, 506] width 271 height 28
type input "**********"
click at [864, 653] on div "**********" at bounding box center [778, 392] width 443 height 536
click at [756, 640] on button "Submit" at bounding box center [749, 633] width 65 height 30
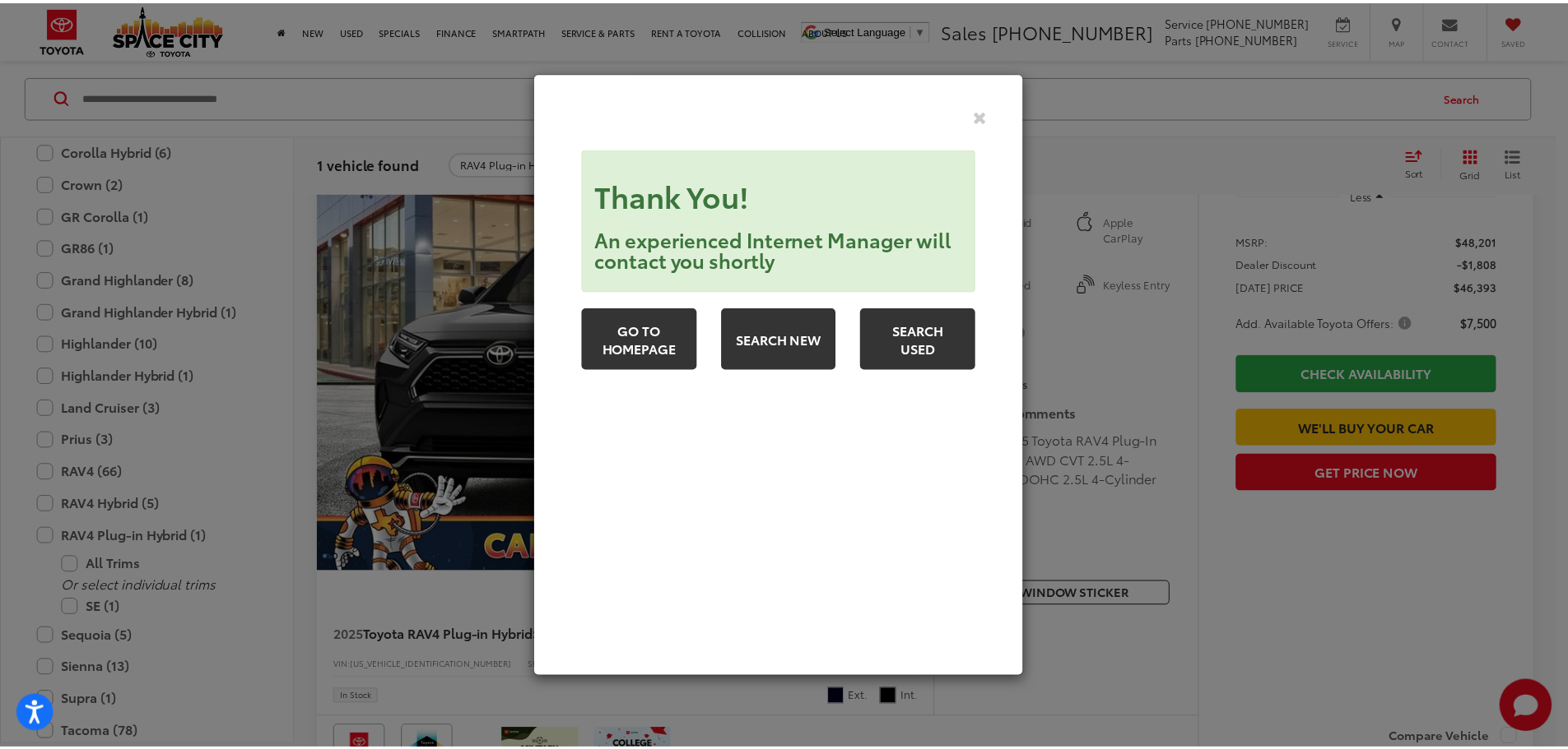
scroll to position [0, 0]
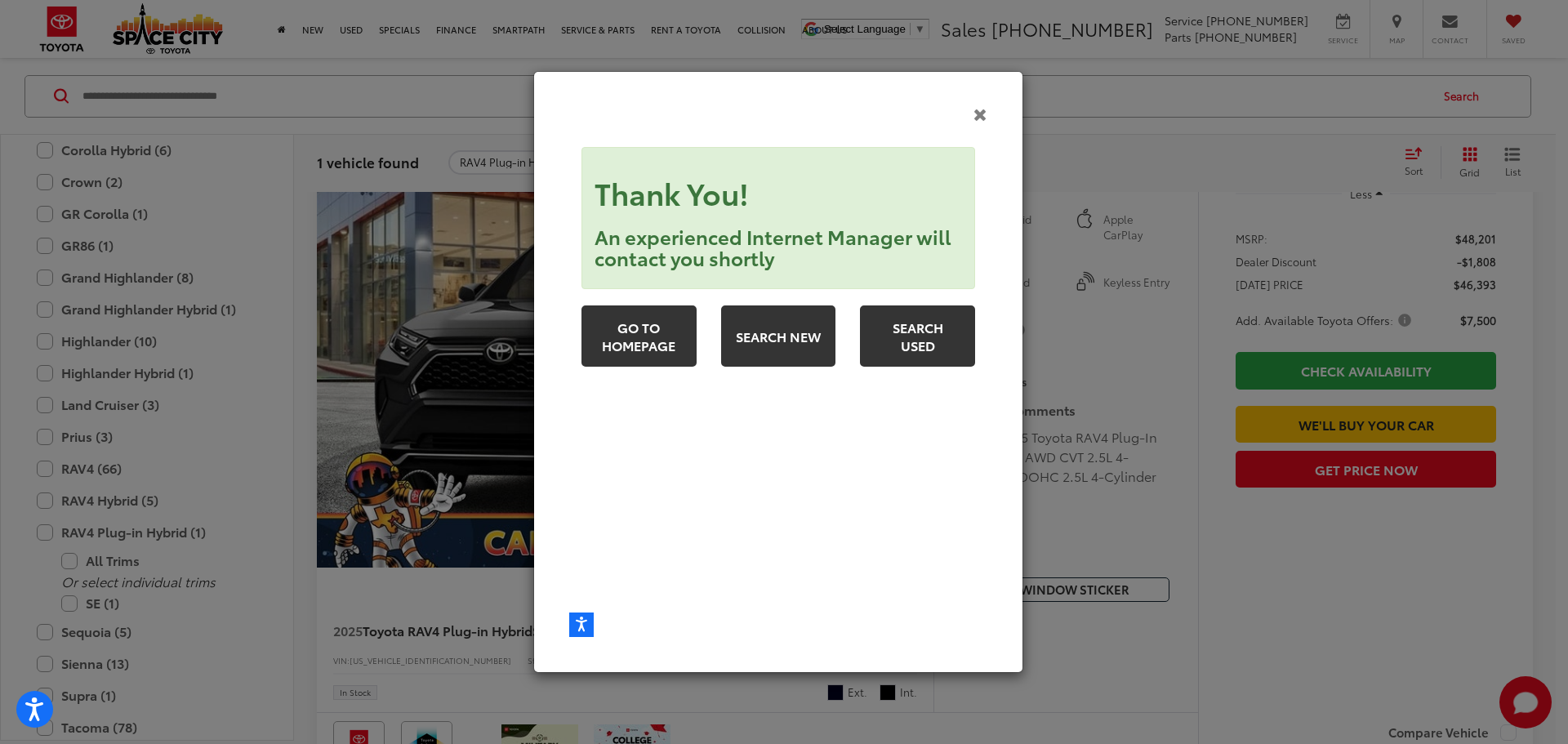
click at [983, 118] on icon "Close" at bounding box center [981, 114] width 14 height 17
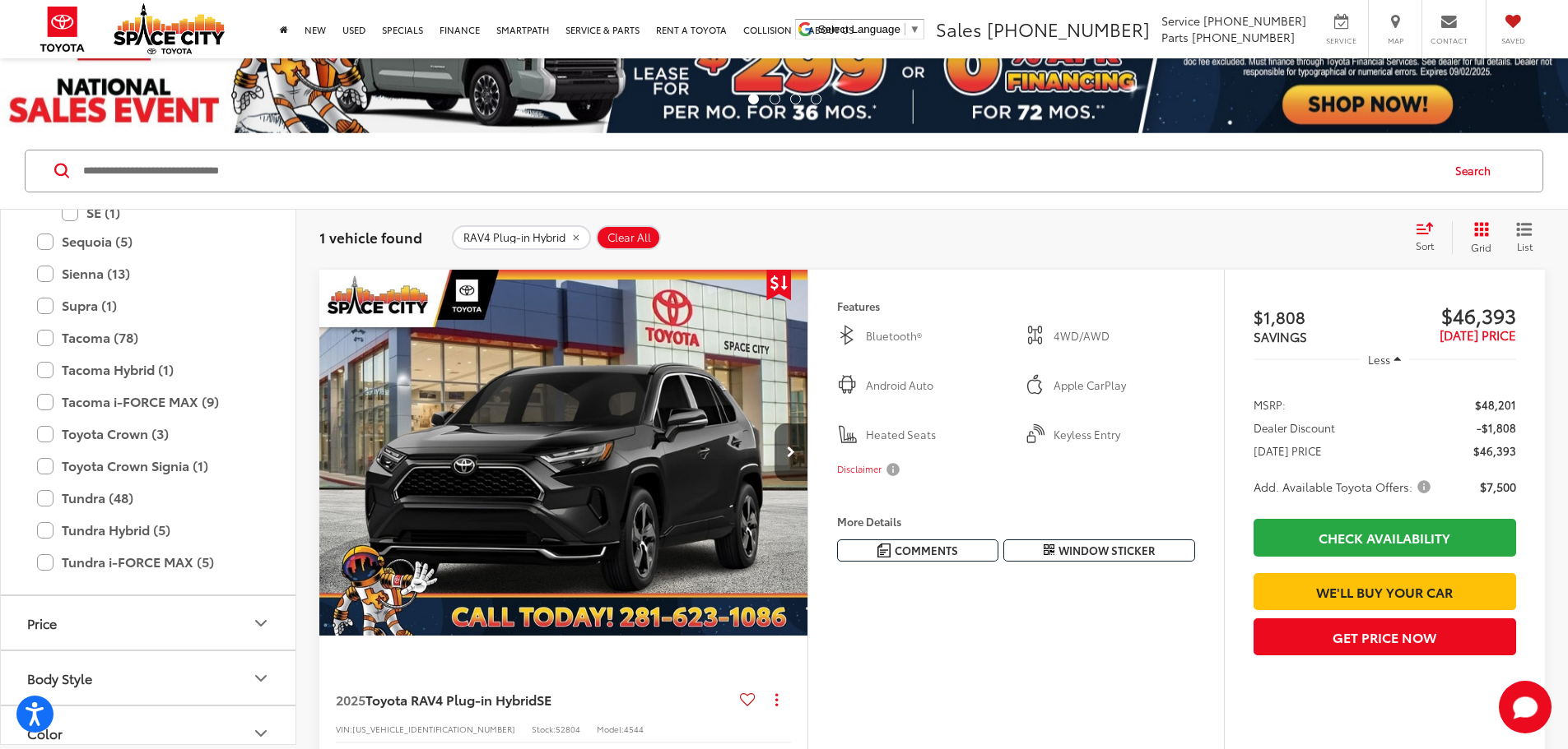
scroll to position [827, 0]
